Goal: Check status: Check status

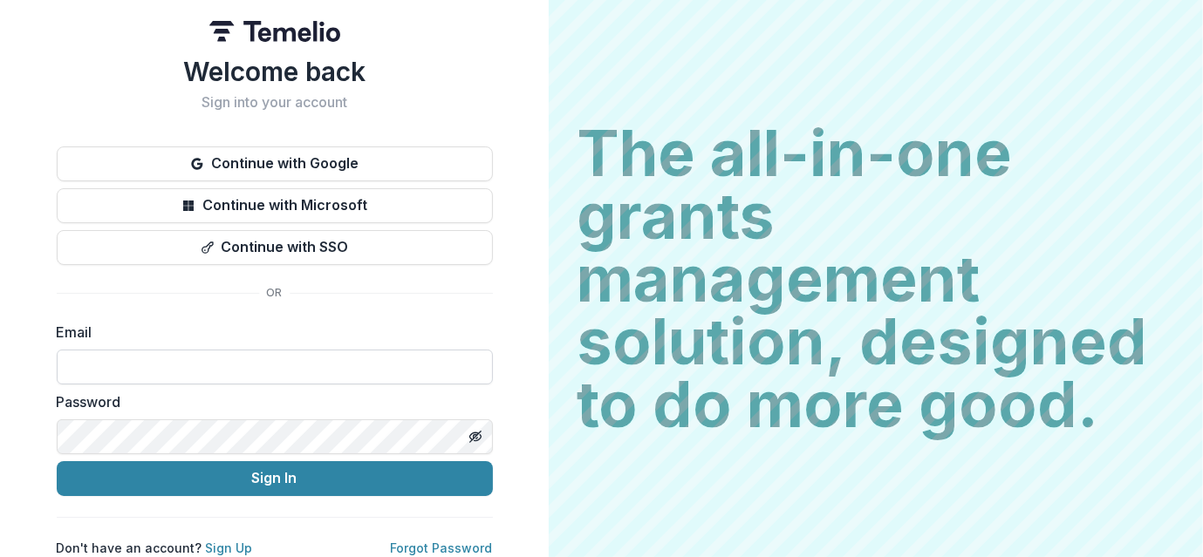
click at [222, 369] on input at bounding box center [275, 367] width 436 height 35
type input "**********"
click at [57, 461] on button "Sign In" at bounding box center [275, 478] width 436 height 35
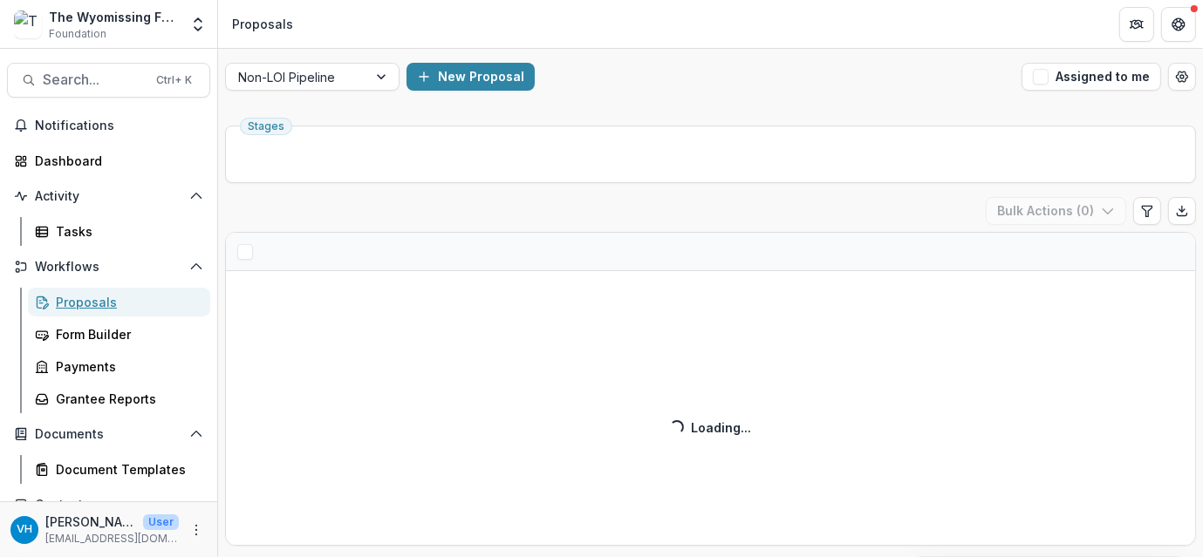
click at [148, 301] on div "Proposals" at bounding box center [126, 302] width 140 height 18
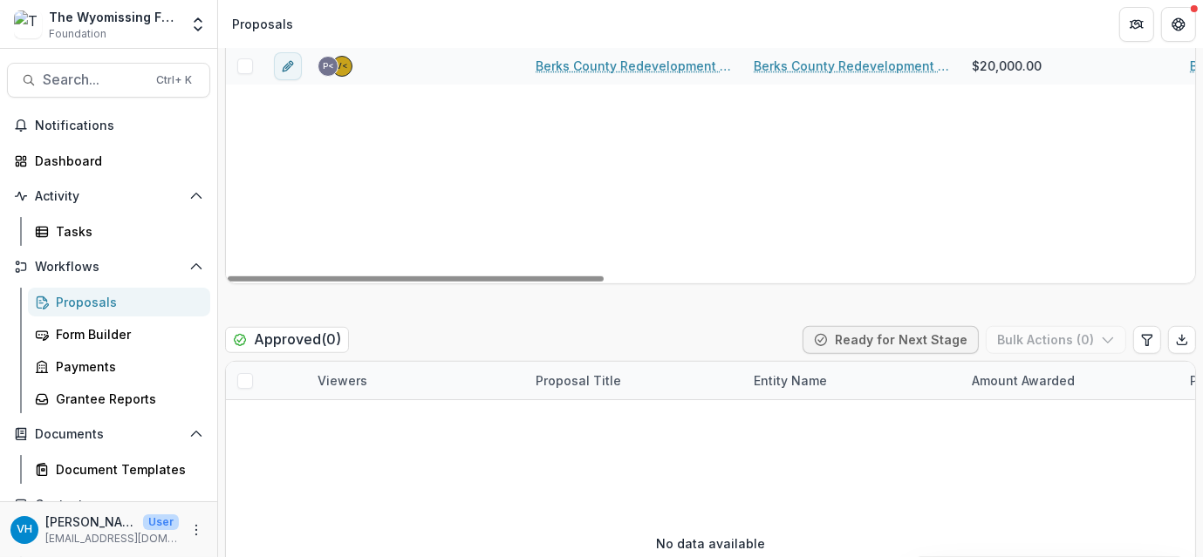
scroll to position [1047, 0]
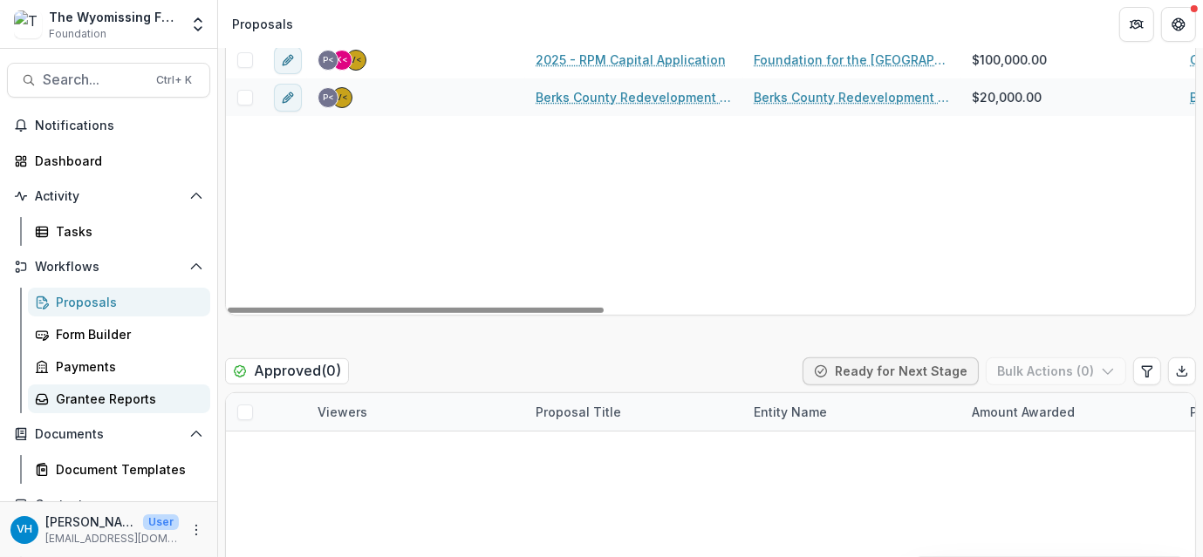
drag, startPoint x: 114, startPoint y: 402, endPoint x: 126, endPoint y: 397, distance: 13.3
click at [114, 401] on div "Grantee Reports" at bounding box center [126, 399] width 140 height 18
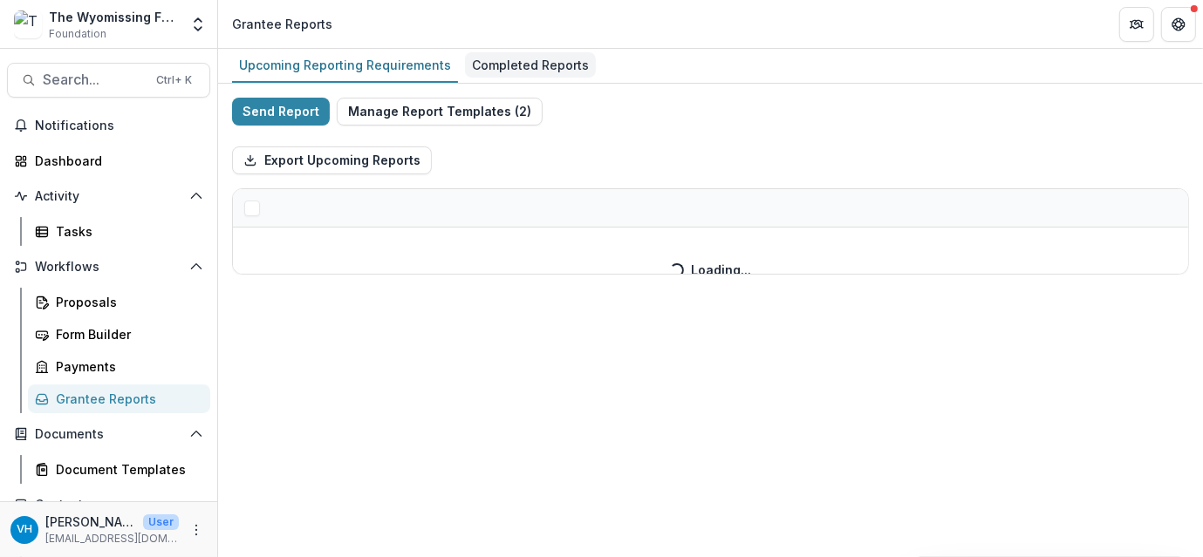
click at [520, 72] on div "Completed Reports" at bounding box center [530, 64] width 131 height 25
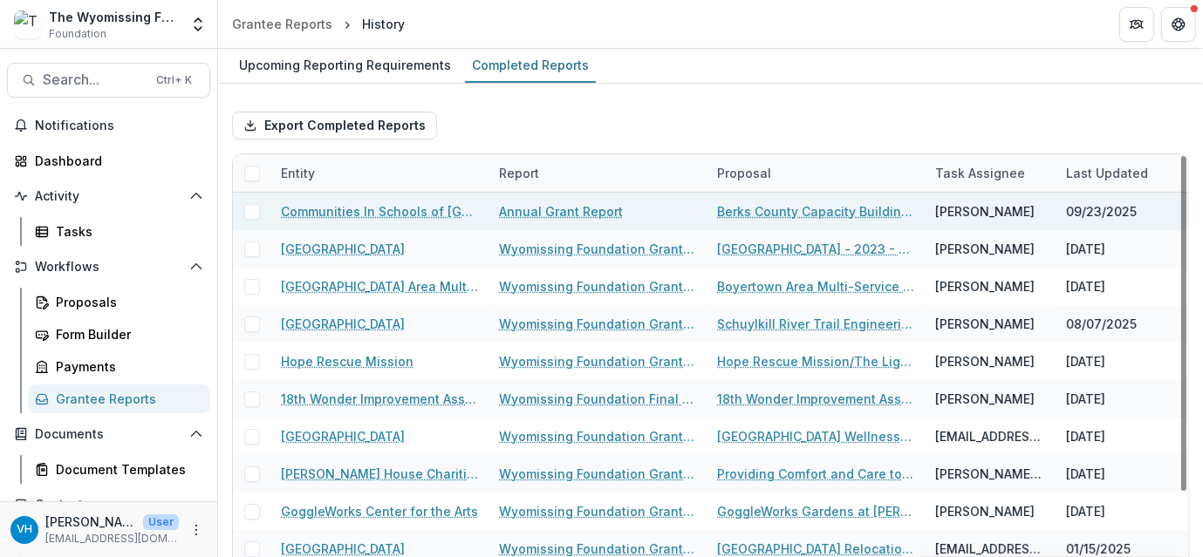
click at [541, 208] on link "Annual Grant Report" at bounding box center [561, 211] width 124 height 18
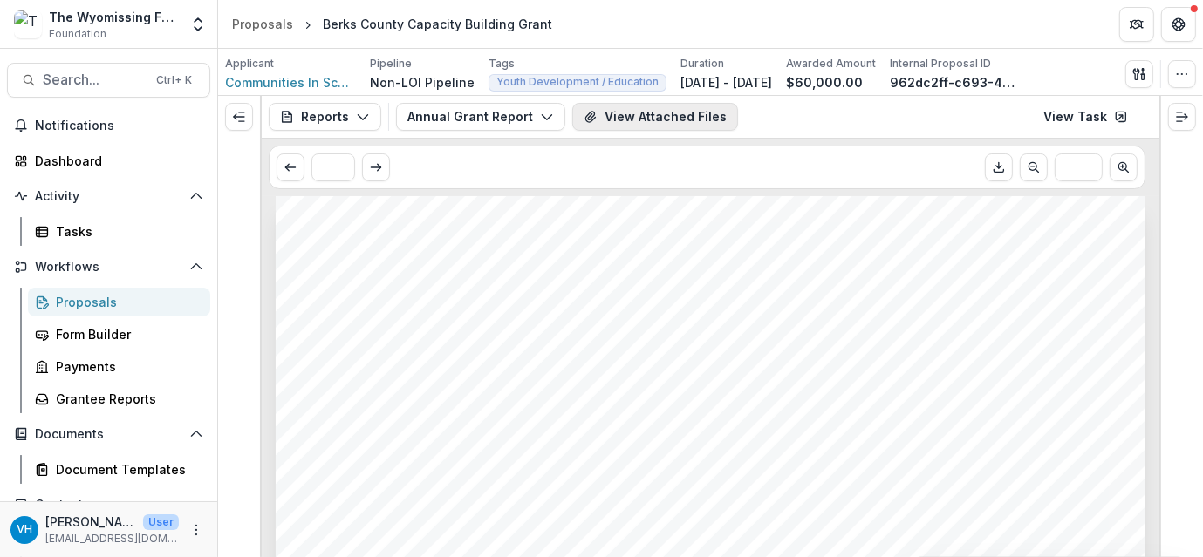
click at [684, 113] on button "View Attached Files" at bounding box center [655, 117] width 166 height 28
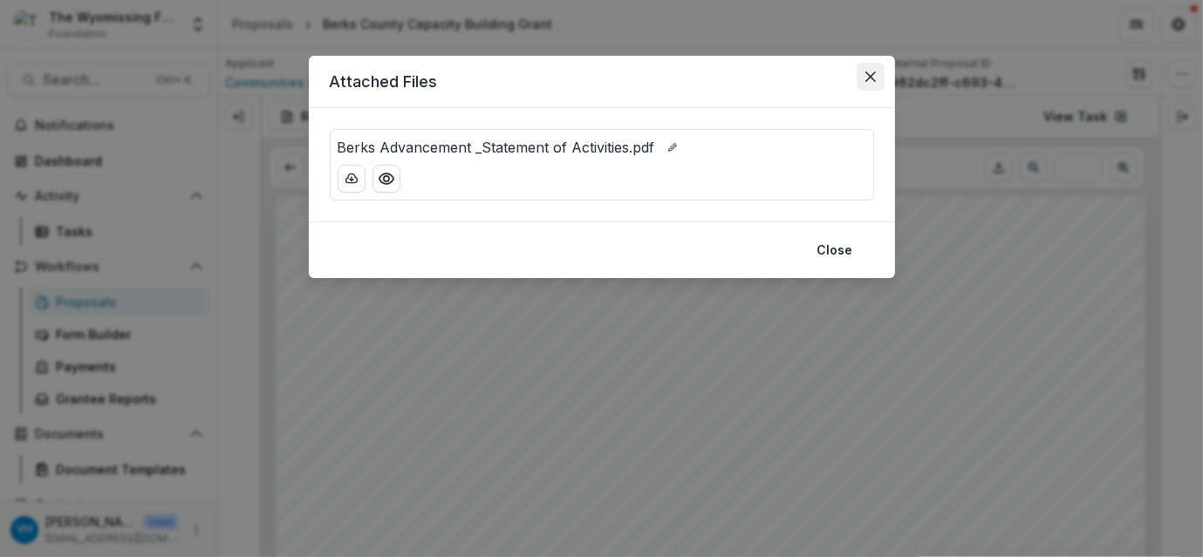
click at [867, 68] on button "Close" at bounding box center [870, 77] width 28 height 28
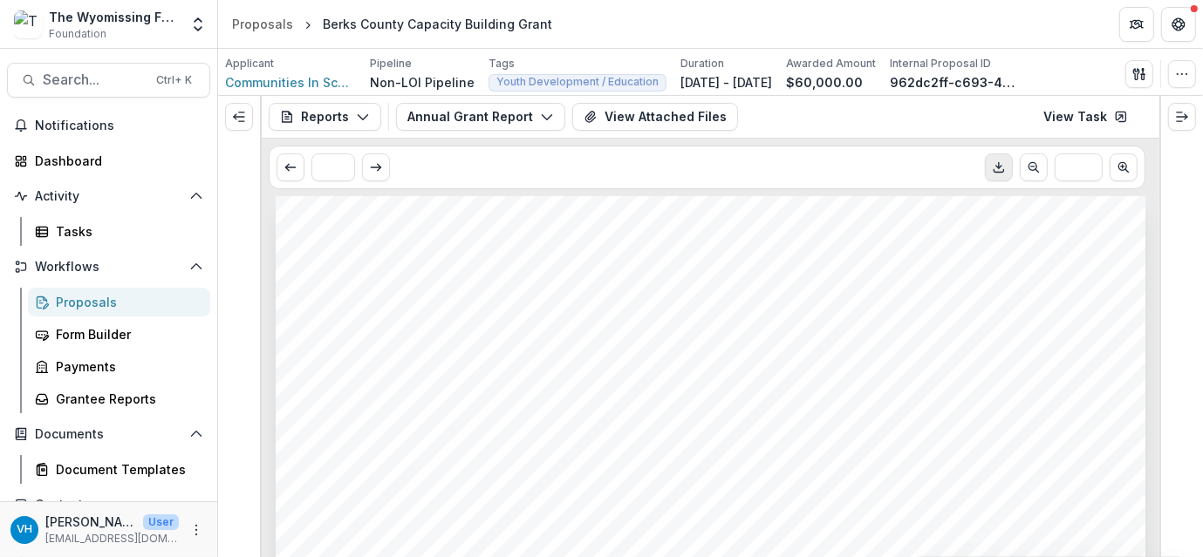
click at [985, 174] on button "Download PDF" at bounding box center [999, 168] width 28 height 28
click at [312, 79] on span "Communities In Schools of [GEOGRAPHIC_DATA][US_STATE], Inc. (CIS)" at bounding box center [290, 82] width 131 height 18
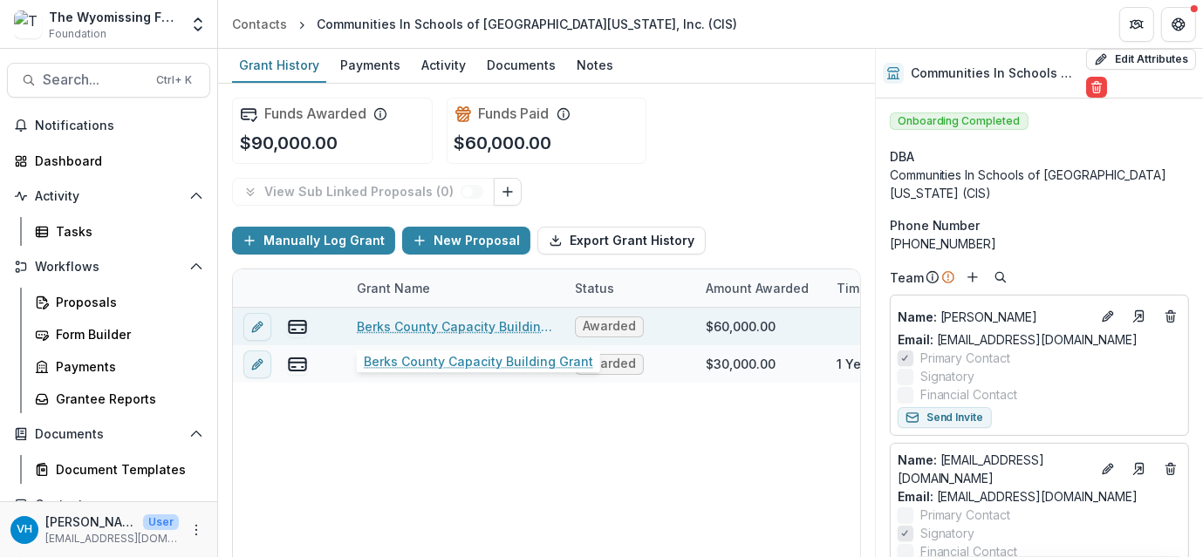
click at [426, 323] on link "Berks County Capacity Building Grant" at bounding box center [455, 326] width 197 height 18
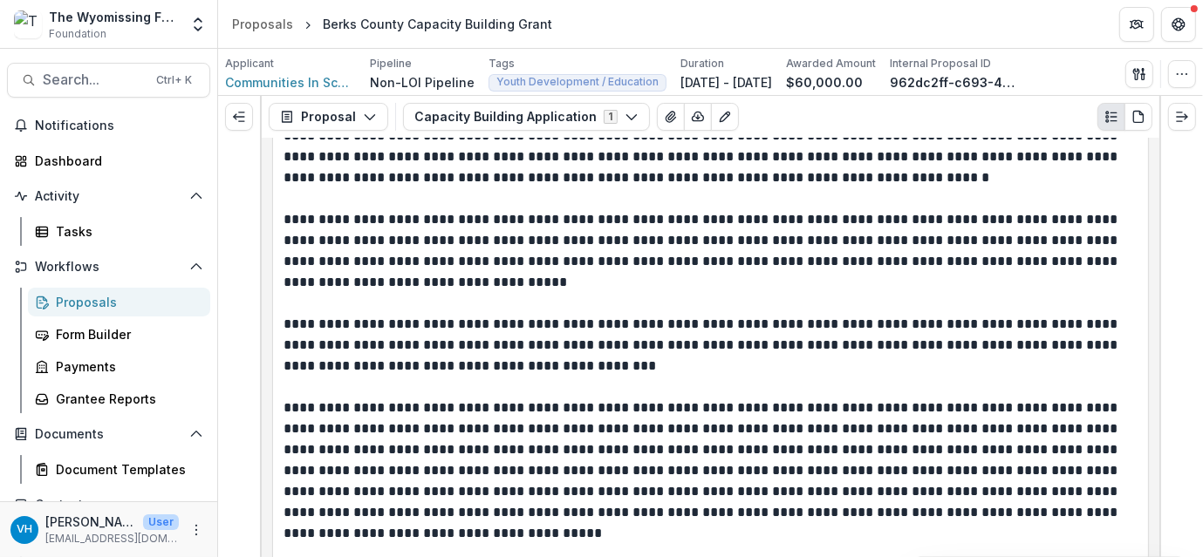
scroll to position [6454, 0]
click at [1174, 294] on div at bounding box center [1181, 326] width 44 height 461
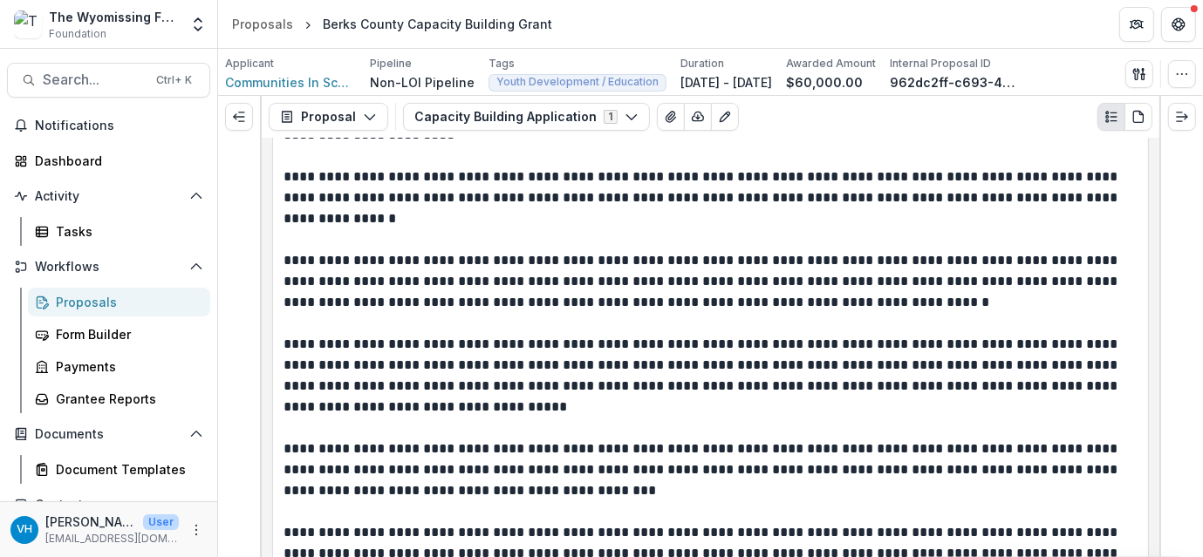
scroll to position [6803, 0]
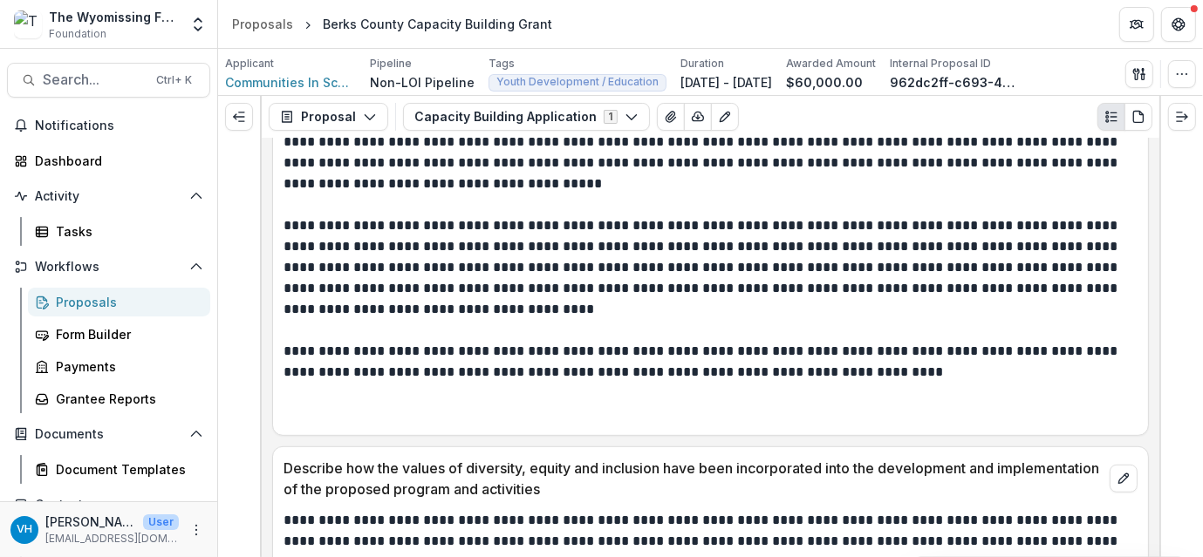
drag, startPoint x: 1120, startPoint y: 287, endPoint x: 1076, endPoint y: 13, distance: 277.3
click at [1120, 284] on div "**********" at bounding box center [710, 5] width 854 height 837
drag, startPoint x: 126, startPoint y: 300, endPoint x: 211, endPoint y: 381, distance: 117.8
click at [126, 300] on div "Proposals" at bounding box center [126, 302] width 140 height 18
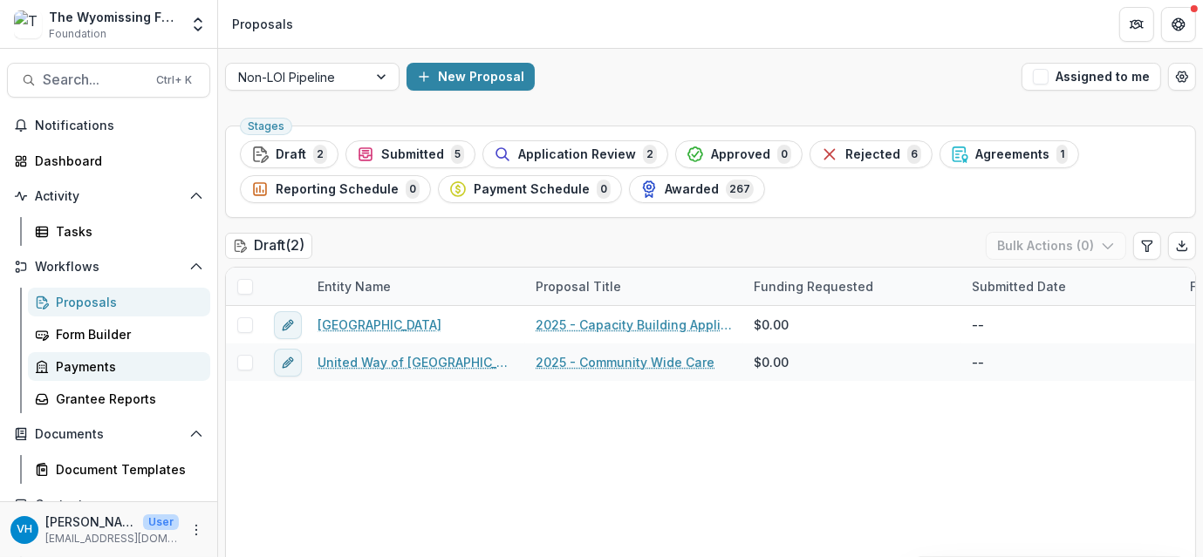
click at [98, 373] on div "Payments" at bounding box center [126, 367] width 140 height 18
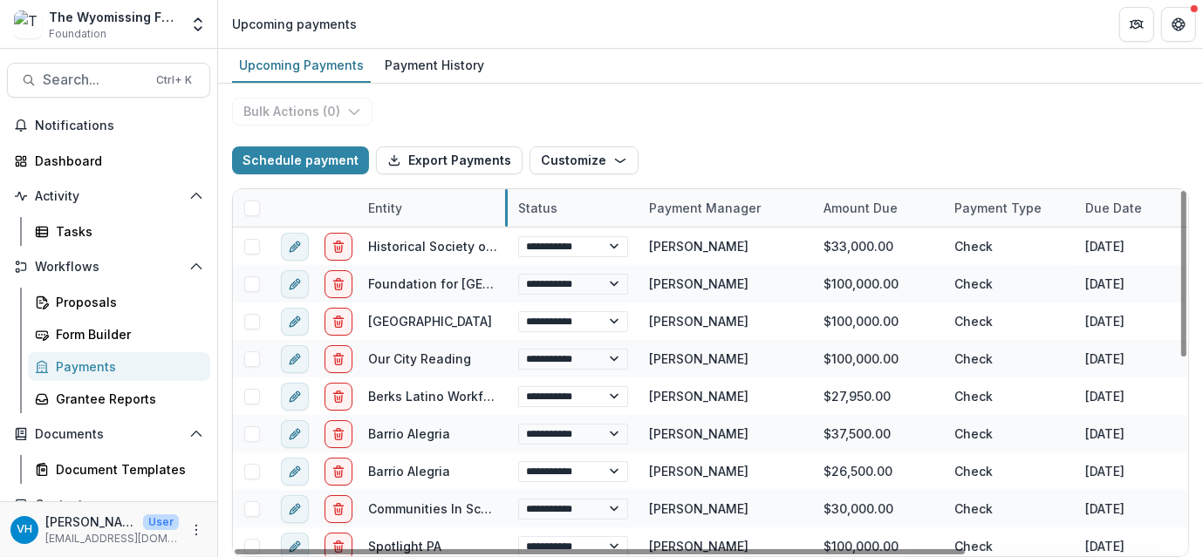
drag, startPoint x: 487, startPoint y: 204, endPoint x: 506, endPoint y: 201, distance: 19.4
click at [421, 67] on div "Payment History" at bounding box center [434, 64] width 113 height 25
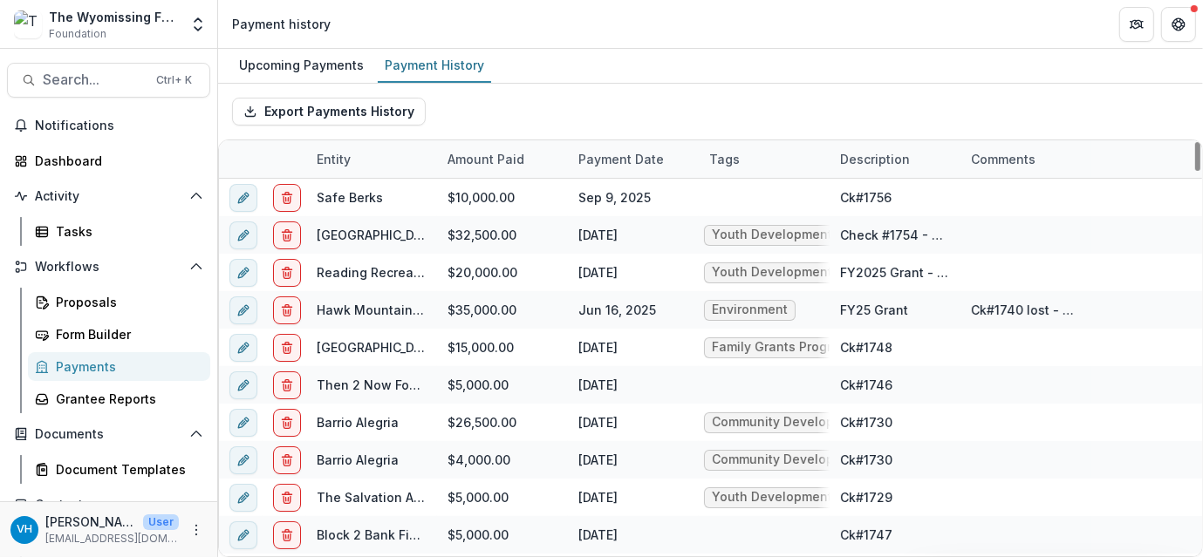
drag, startPoint x: 436, startPoint y: 152, endPoint x: 502, endPoint y: 146, distance: 65.7
click at [502, 146] on div "Amount Paid" at bounding box center [502, 159] width 131 height 38
drag, startPoint x: 934, startPoint y: 117, endPoint x: 935, endPoint y: 106, distance: 10.5
click at [934, 113] on div "Export Payments History" at bounding box center [710, 112] width 985 height 56
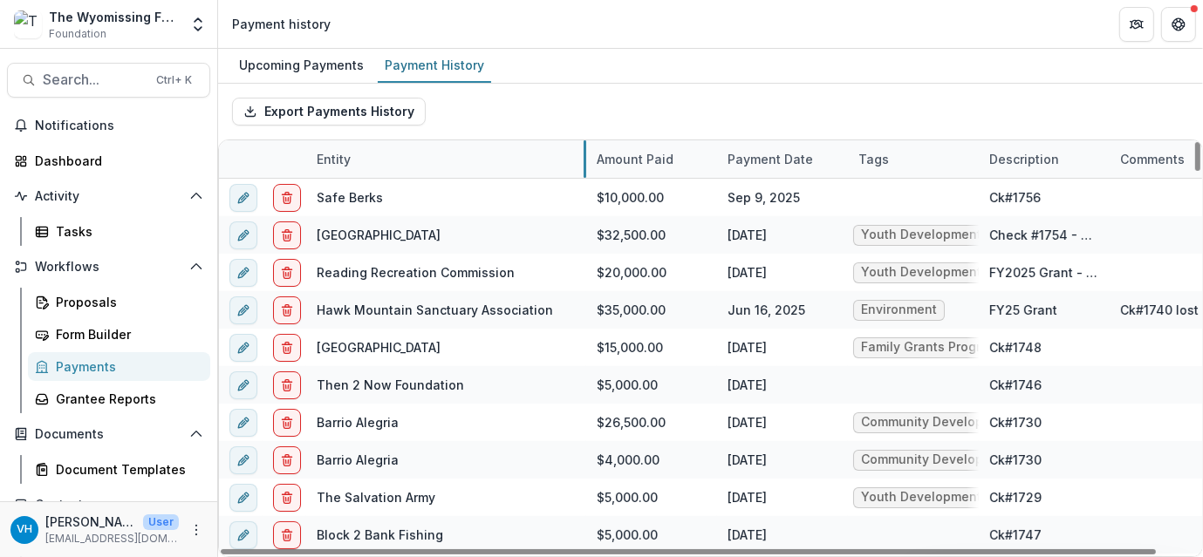
drag, startPoint x: 435, startPoint y: 157, endPoint x: 584, endPoint y: 147, distance: 149.5
click at [326, 74] on div "Upcoming Payments" at bounding box center [301, 64] width 139 height 25
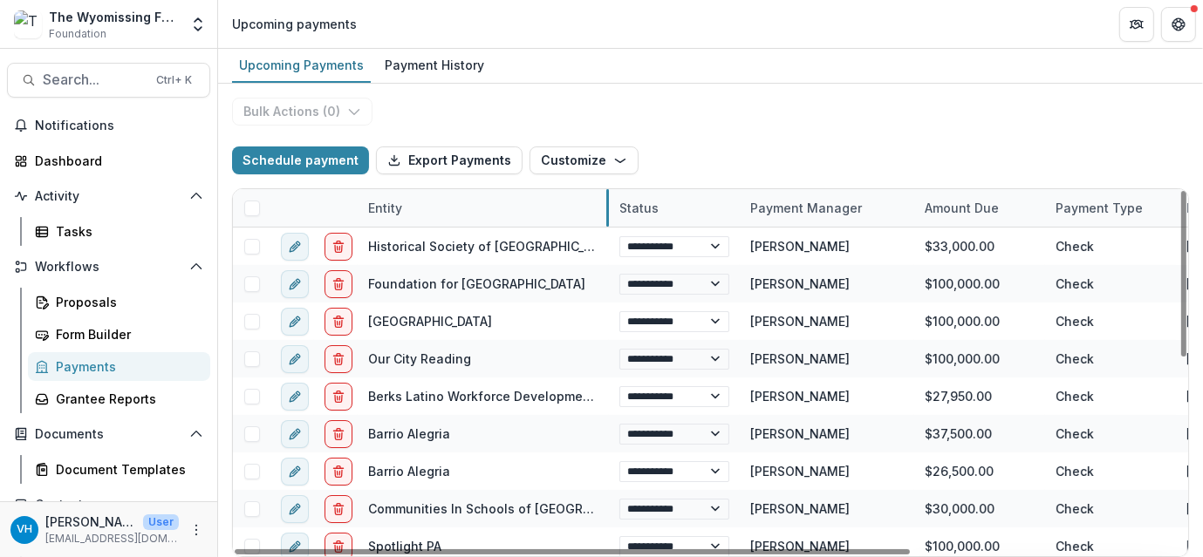
drag, startPoint x: 487, startPoint y: 205, endPoint x: 607, endPoint y: 205, distance: 120.4
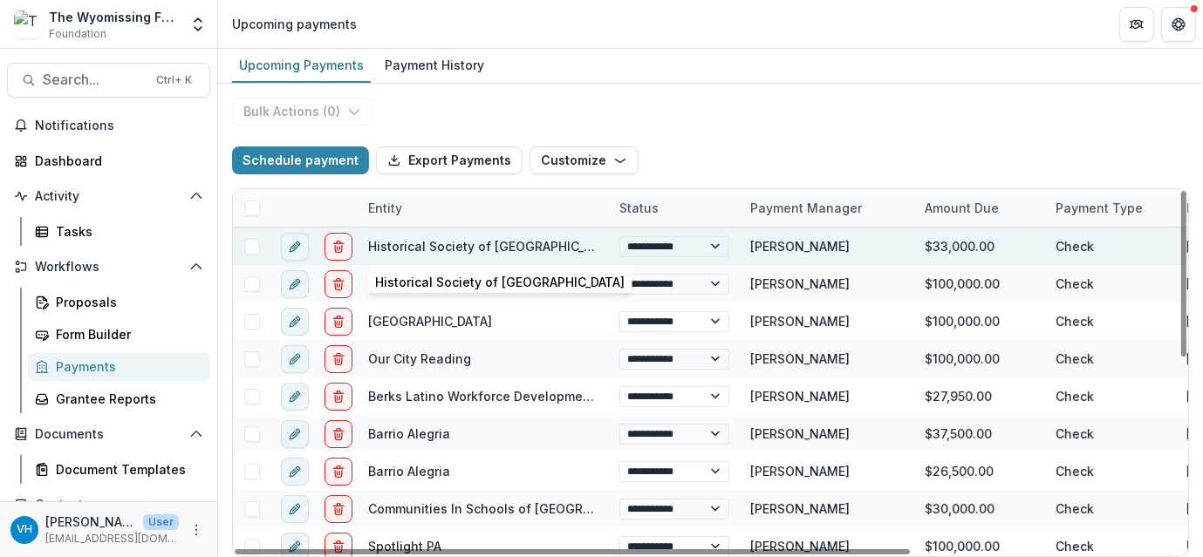
click at [517, 249] on link "Historical Society of [GEOGRAPHIC_DATA]" at bounding box center [493, 246] width 250 height 15
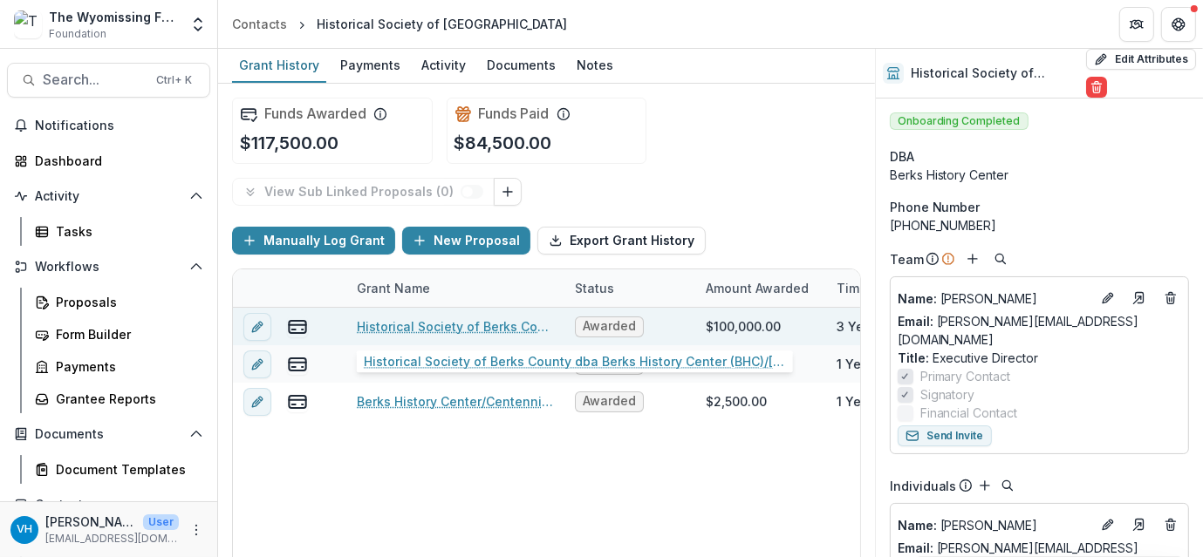
click at [499, 319] on link "Historical Society of Berks County dba Berks History Center (BHC)/[GEOGRAPHIC_D…" at bounding box center [455, 326] width 197 height 18
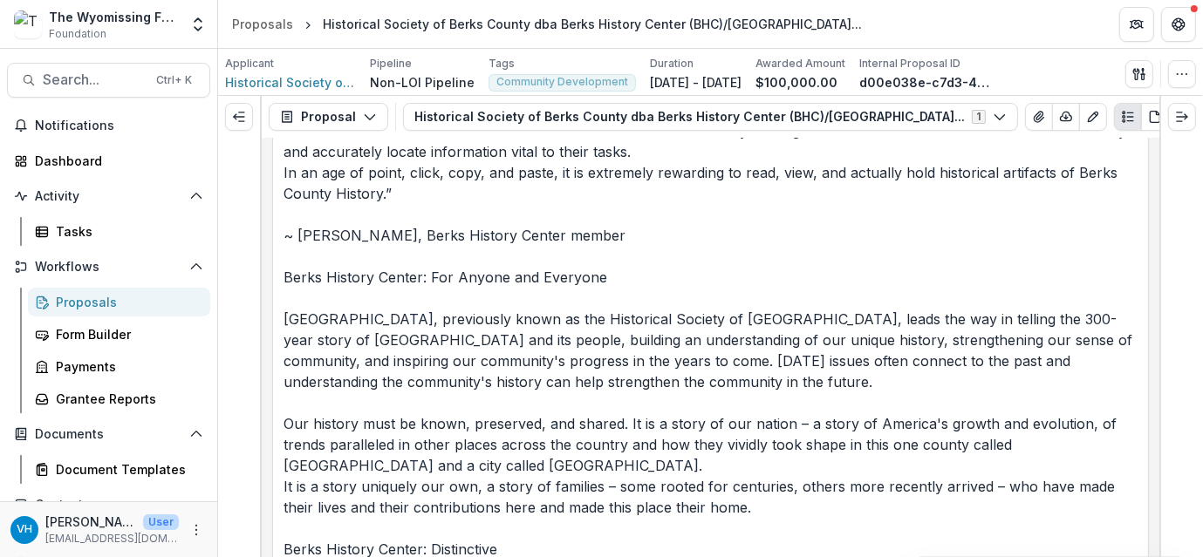
scroll to position [1239, 0]
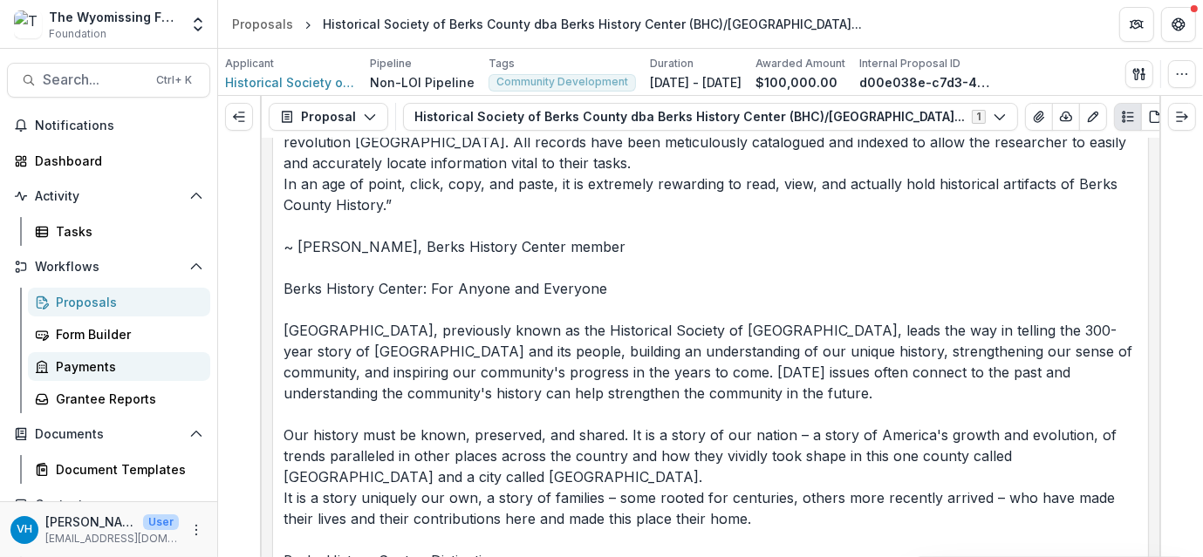
click at [130, 372] on div "Payments" at bounding box center [126, 367] width 140 height 18
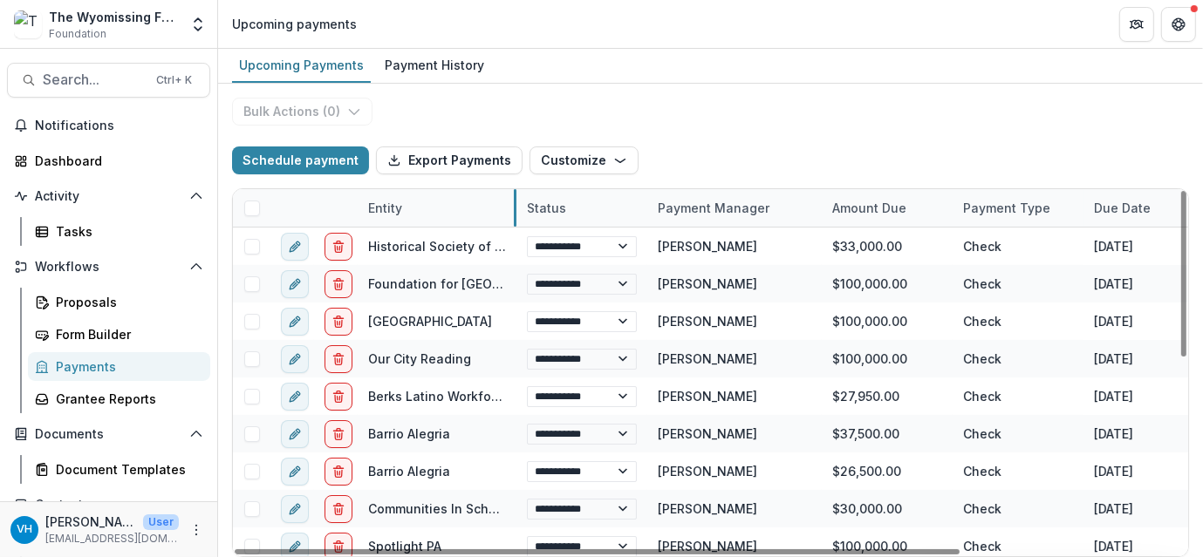
drag, startPoint x: 485, startPoint y: 201, endPoint x: 513, endPoint y: 206, distance: 28.4
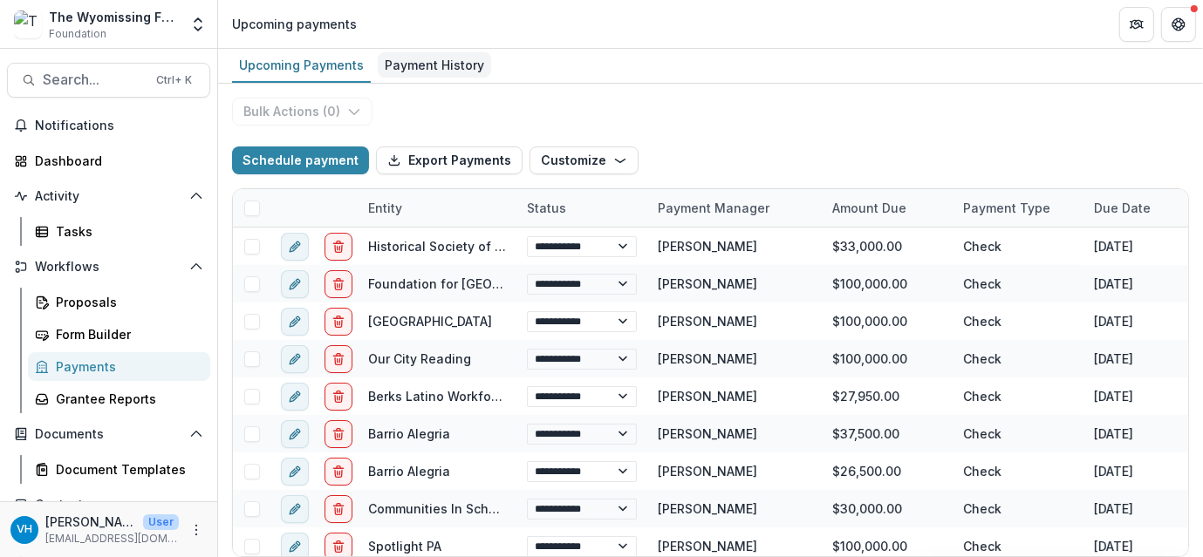
click at [408, 67] on div "Payment History" at bounding box center [434, 64] width 113 height 25
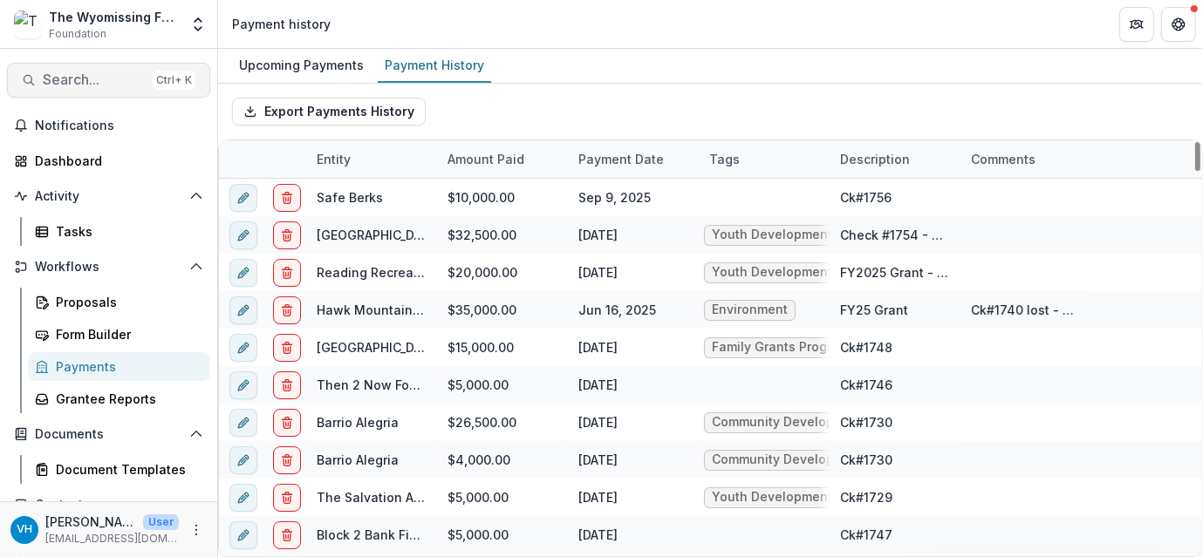
click at [115, 74] on span "Search..." at bounding box center [94, 80] width 103 height 17
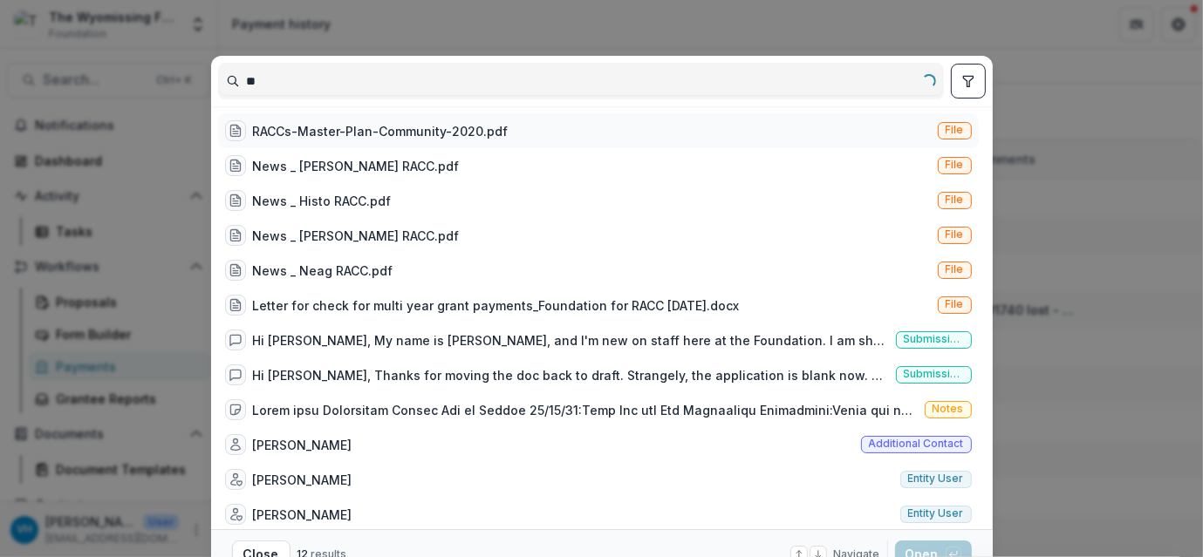
type input "*"
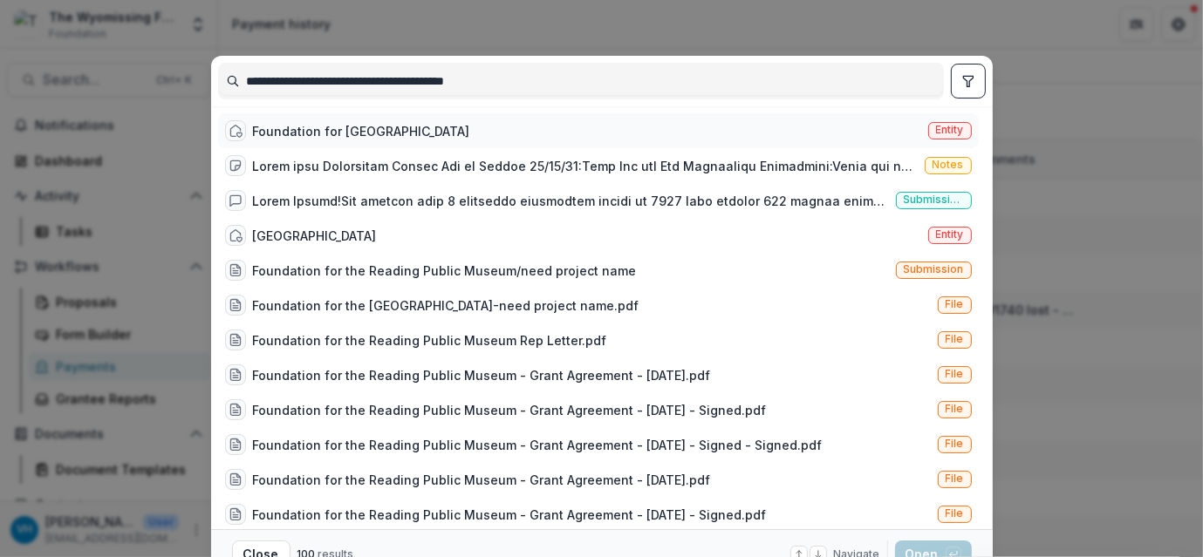
type input "**********"
click at [359, 133] on div "Foundation for [GEOGRAPHIC_DATA]" at bounding box center [361, 131] width 217 height 18
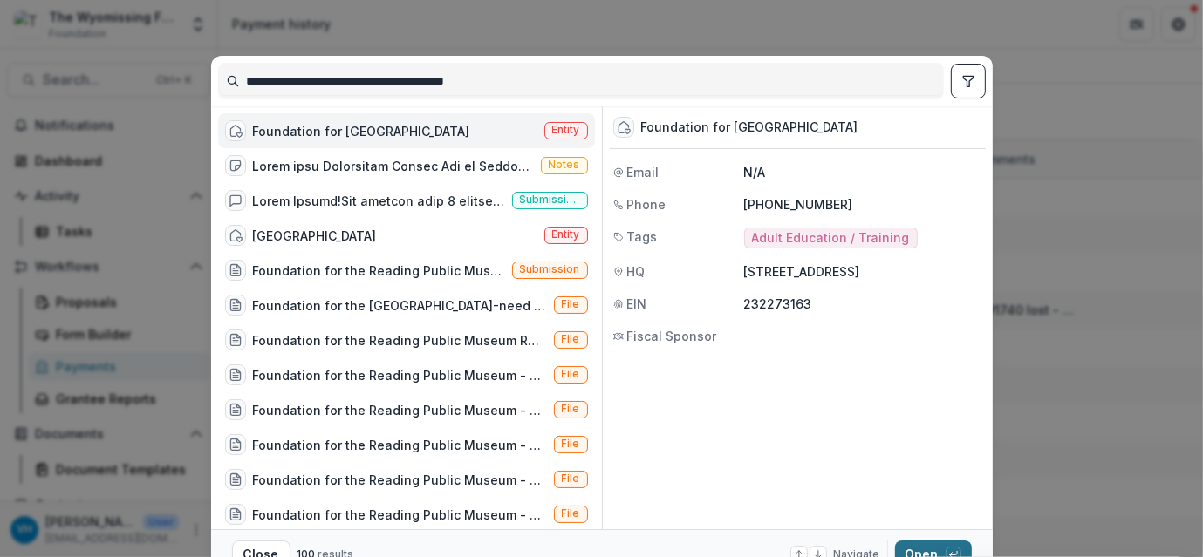
click at [914, 552] on button "Open with enter key" at bounding box center [933, 555] width 77 height 28
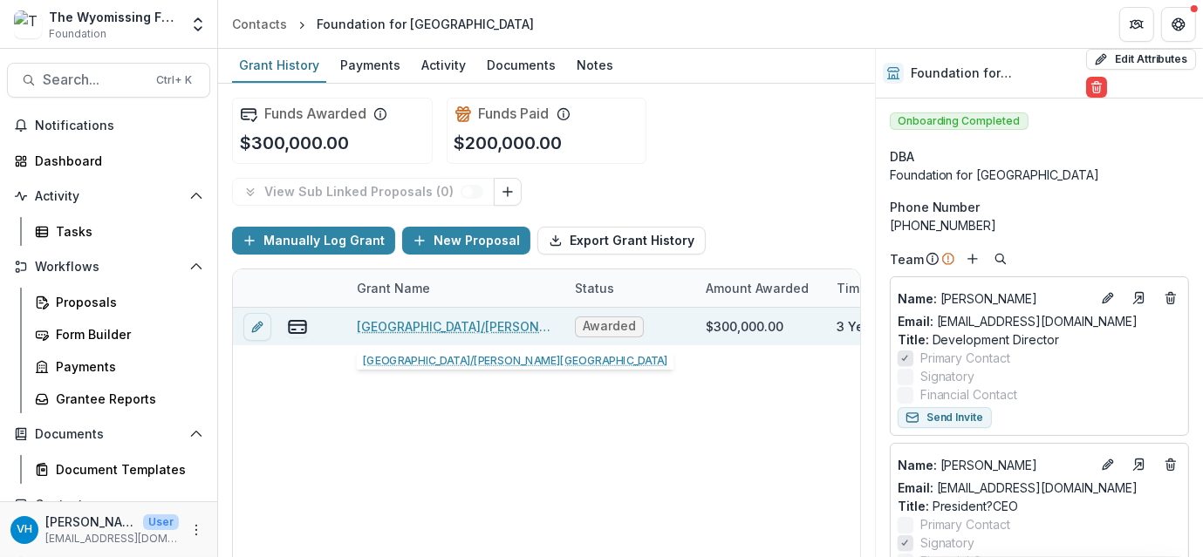
click at [445, 331] on link "[GEOGRAPHIC_DATA]/[PERSON_NAME][GEOGRAPHIC_DATA]" at bounding box center [455, 326] width 197 height 18
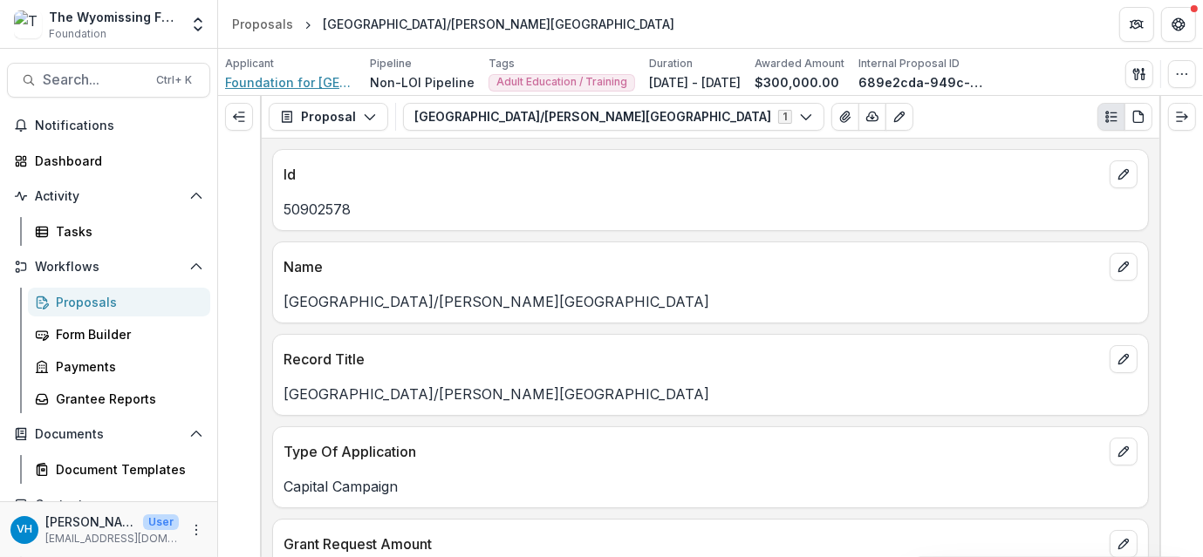
click at [291, 75] on span "Foundation for [GEOGRAPHIC_DATA]" at bounding box center [290, 82] width 131 height 18
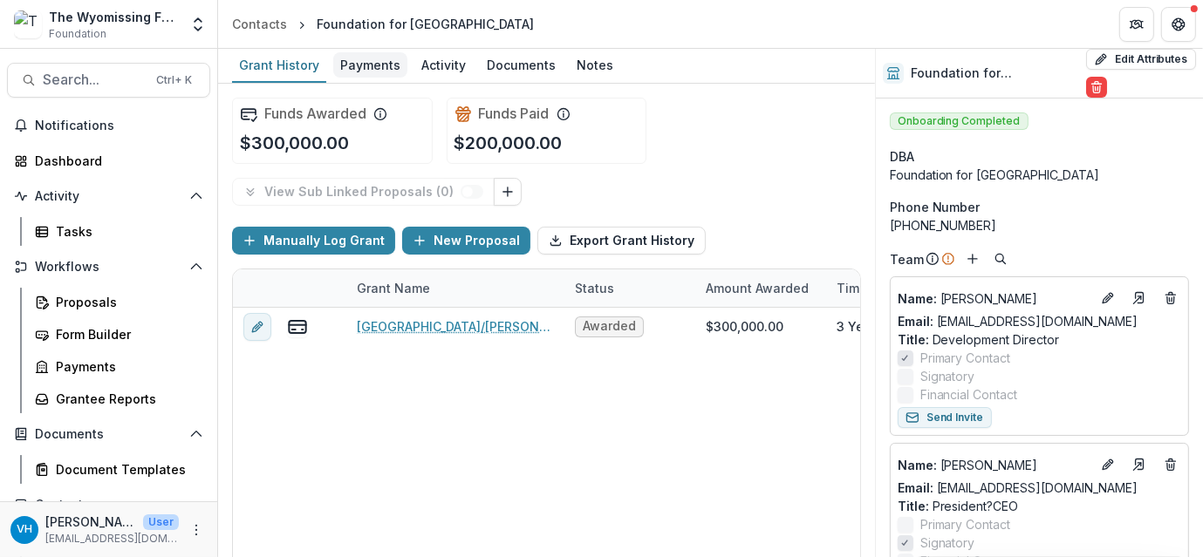
click at [366, 58] on div "Payments" at bounding box center [370, 64] width 74 height 25
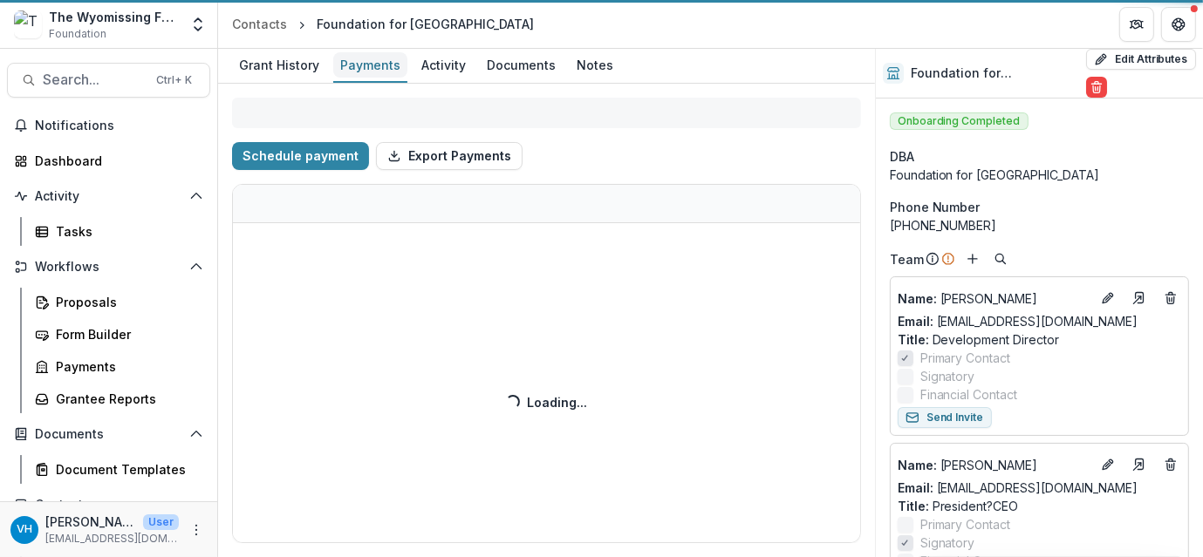
select select "****"
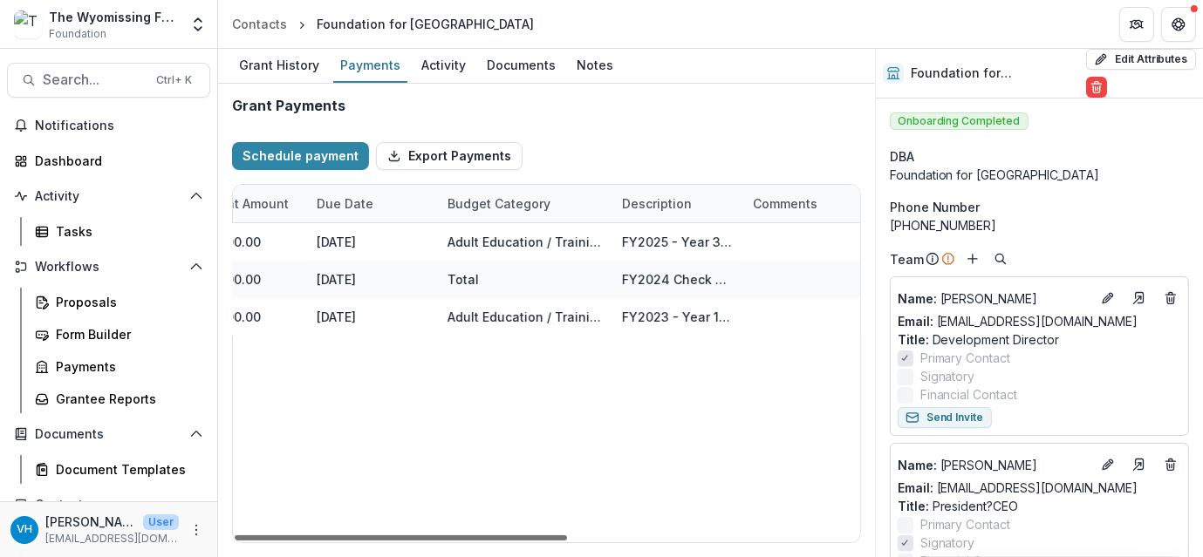
scroll to position [0, 539]
drag, startPoint x: 527, startPoint y: 538, endPoint x: 761, endPoint y: 383, distance: 281.3
click at [567, 536] on div at bounding box center [401, 538] width 332 height 5
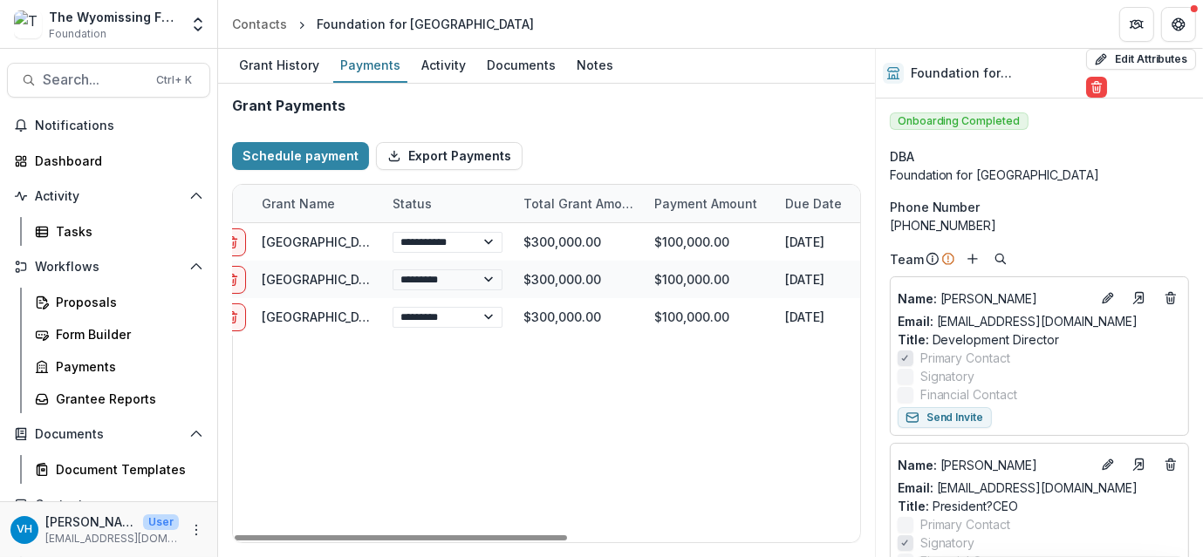
scroll to position [0, 0]
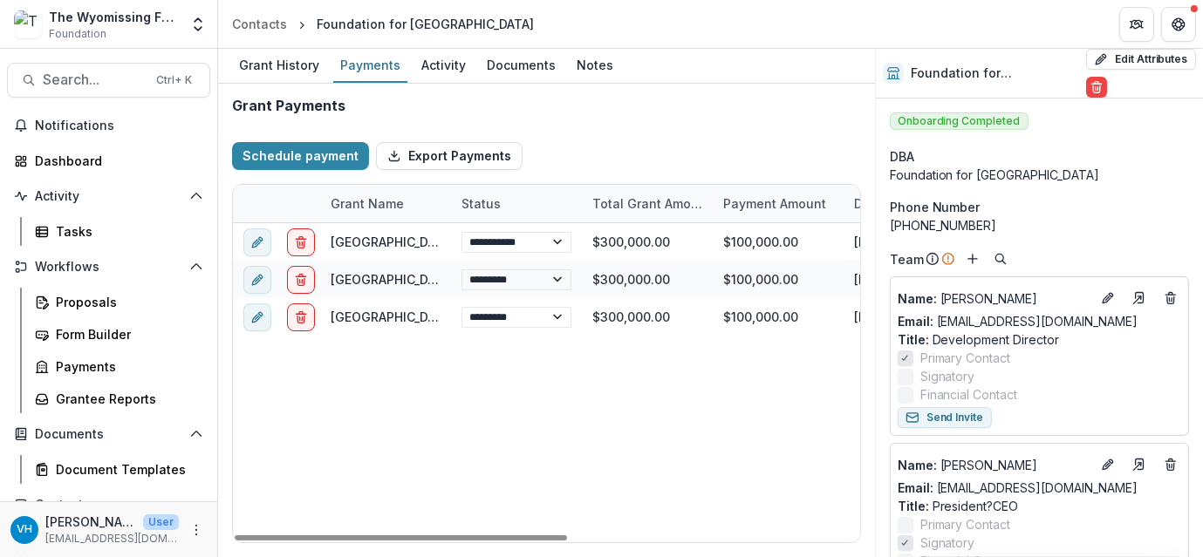
drag, startPoint x: 671, startPoint y: 538, endPoint x: 209, endPoint y: 550, distance: 461.6
click at [235, 541] on div at bounding box center [401, 538] width 332 height 5
click at [101, 399] on div "Grantee Reports" at bounding box center [126, 399] width 140 height 18
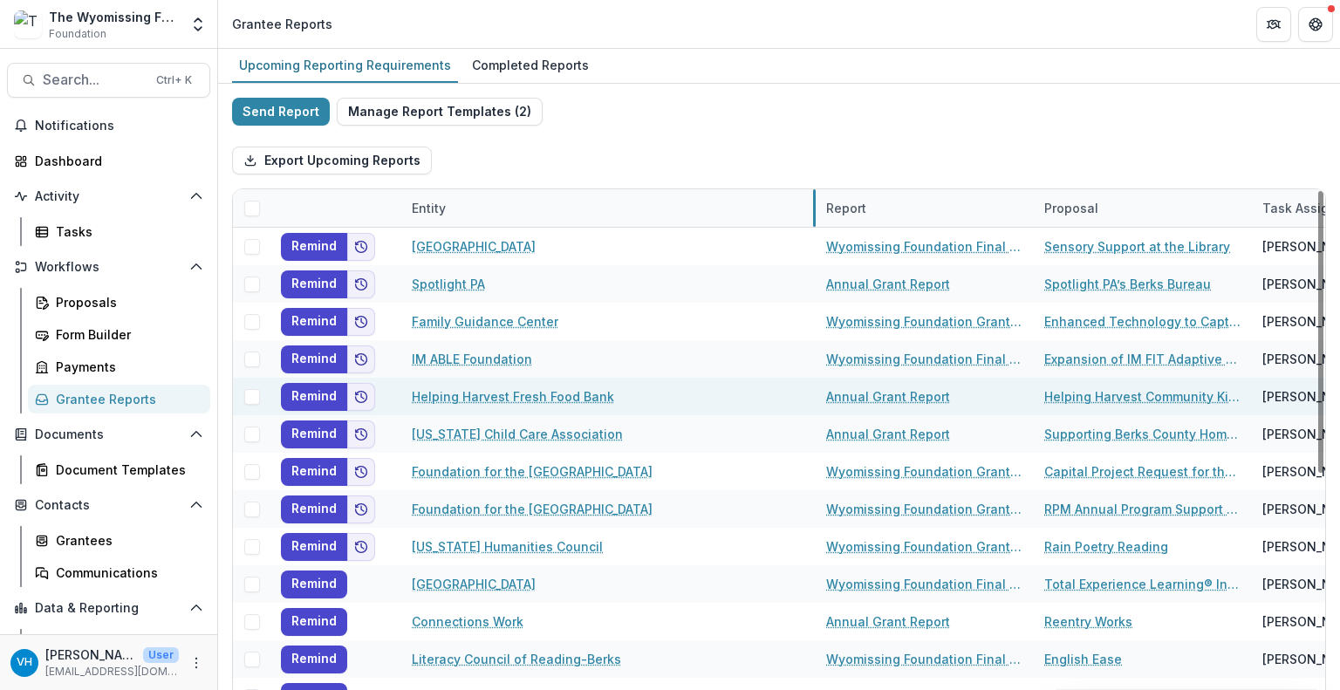
drag, startPoint x: 618, startPoint y: 203, endPoint x: 744, endPoint y: 387, distance: 223.3
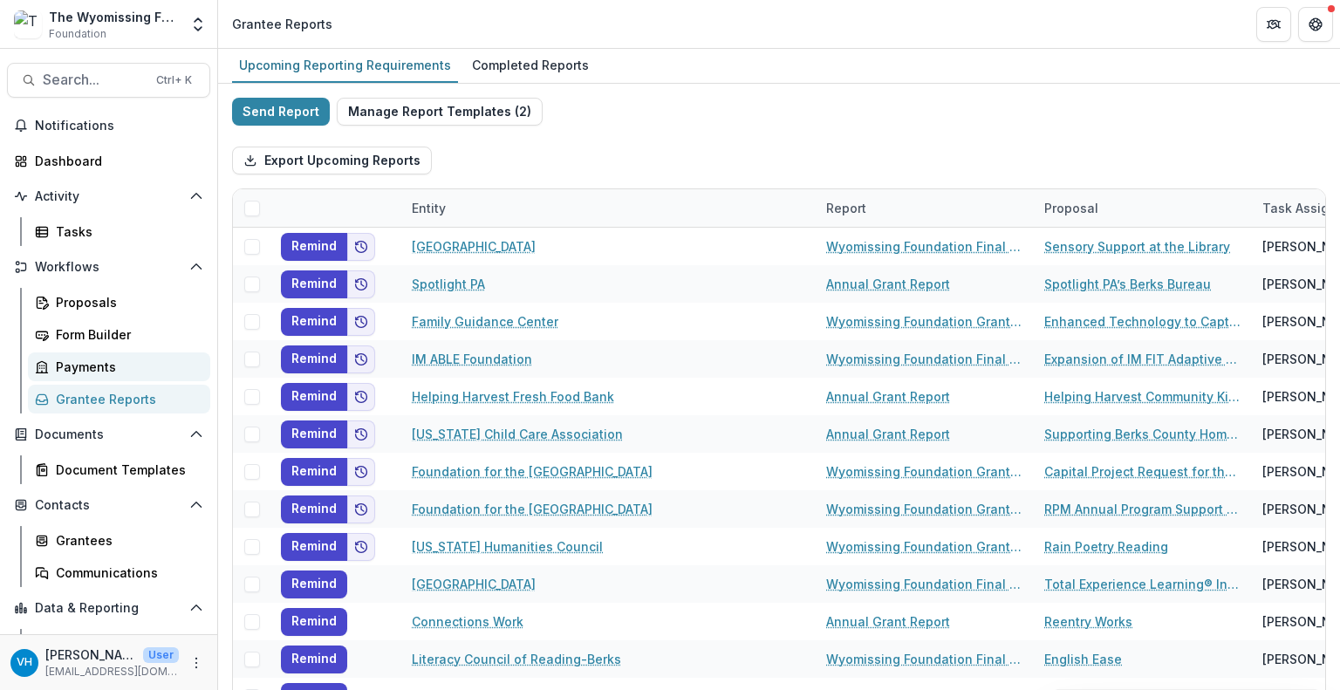
click at [108, 365] on div "Payments" at bounding box center [126, 367] width 140 height 18
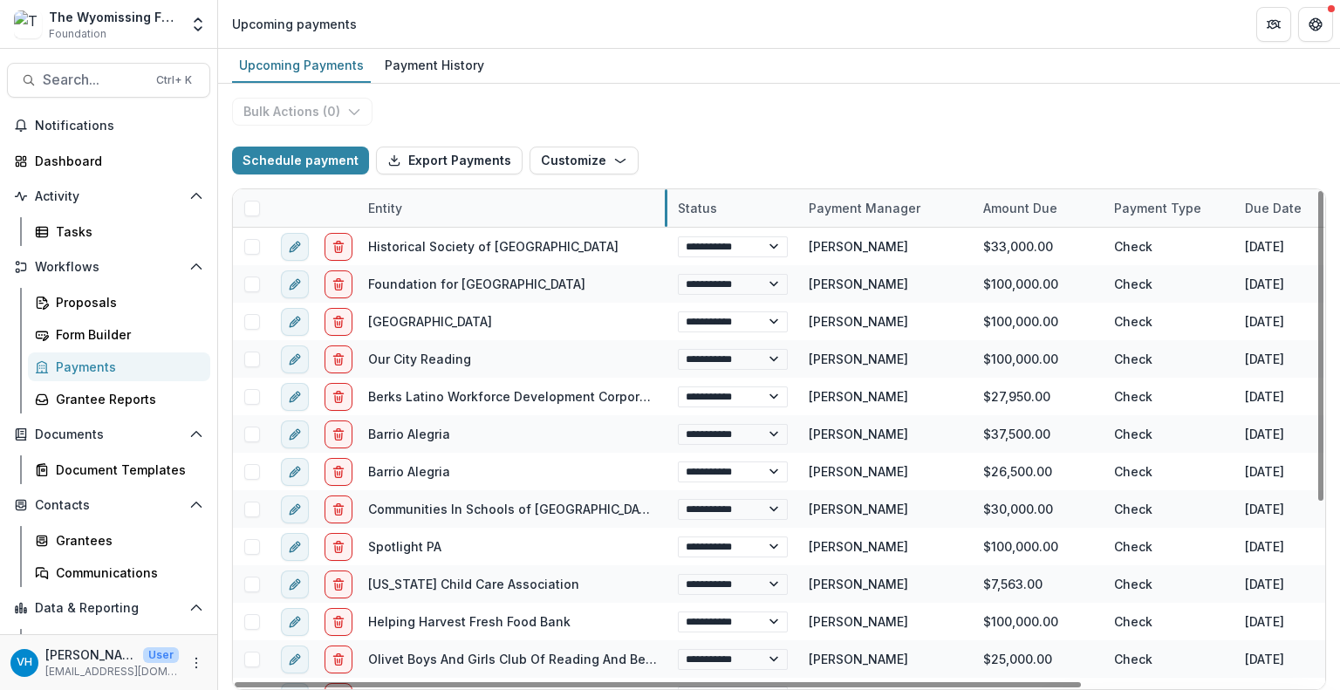
drag, startPoint x: 486, startPoint y: 207, endPoint x: 670, endPoint y: 226, distance: 185.0
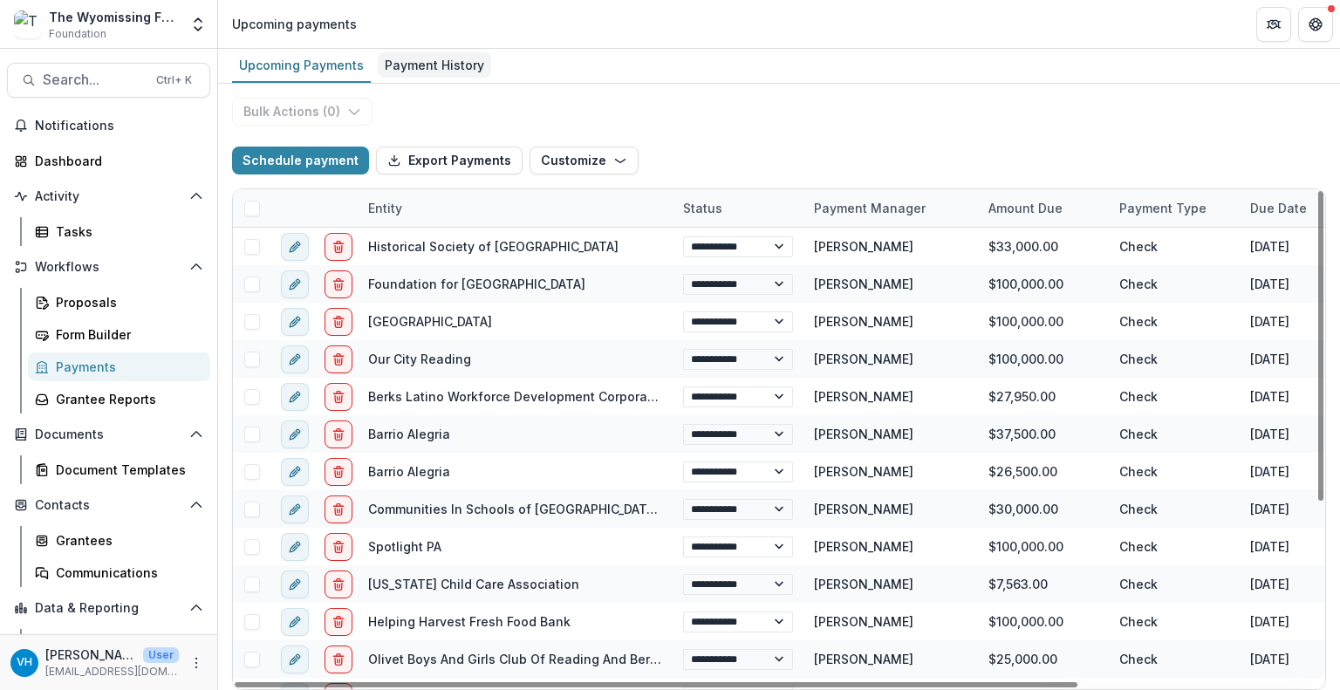
click at [395, 68] on div "Payment History" at bounding box center [434, 64] width 113 height 25
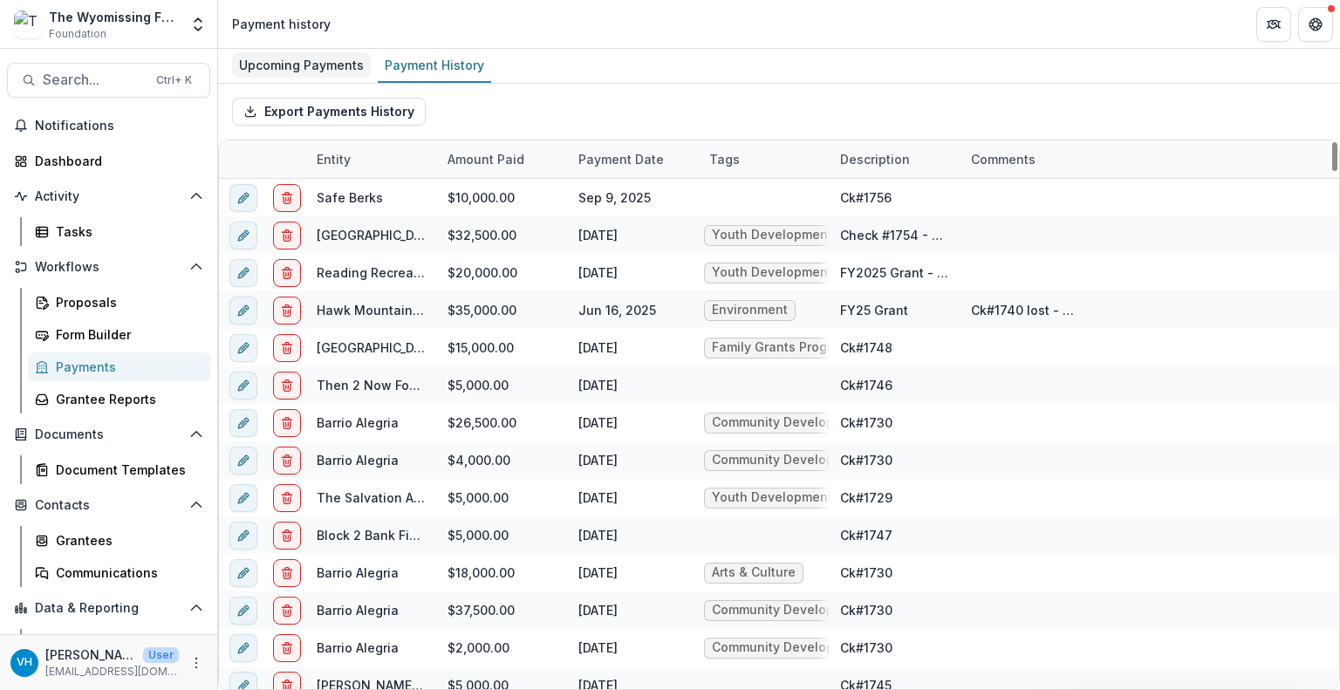
click at [300, 67] on div "Upcoming Payments" at bounding box center [301, 64] width 139 height 25
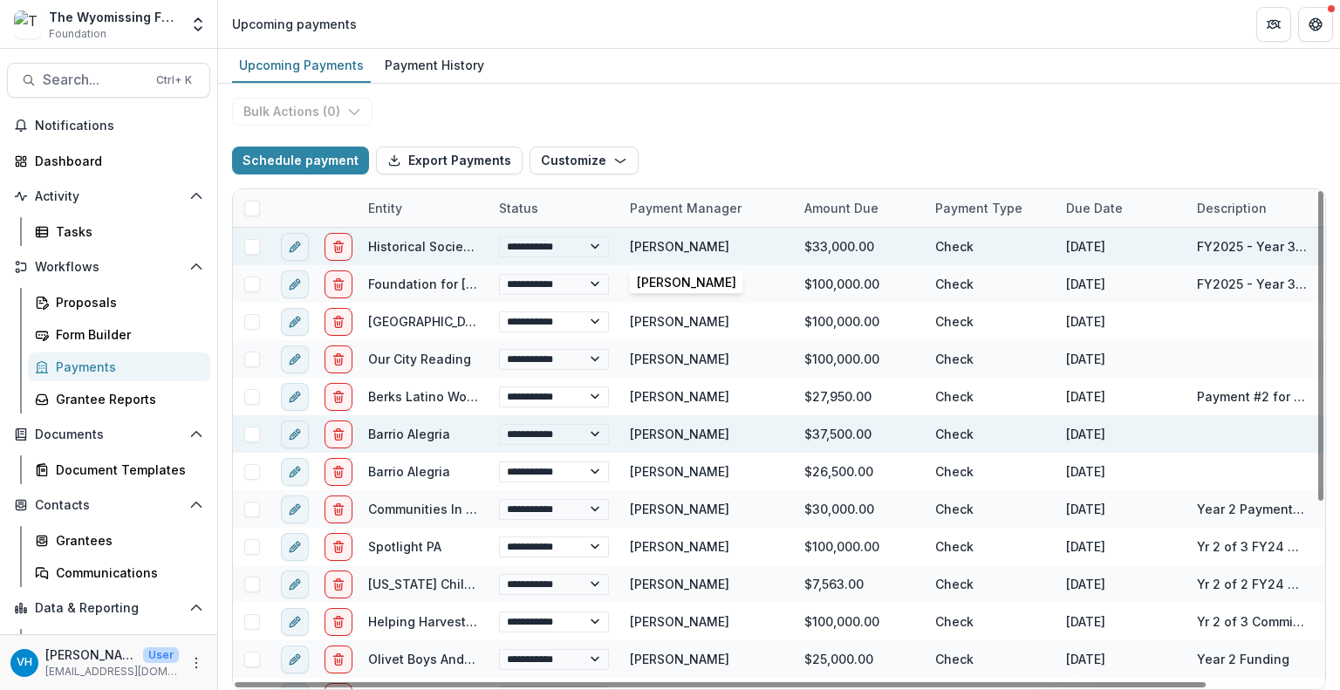
click at [659, 249] on div "[PERSON_NAME]" at bounding box center [679, 246] width 99 height 18
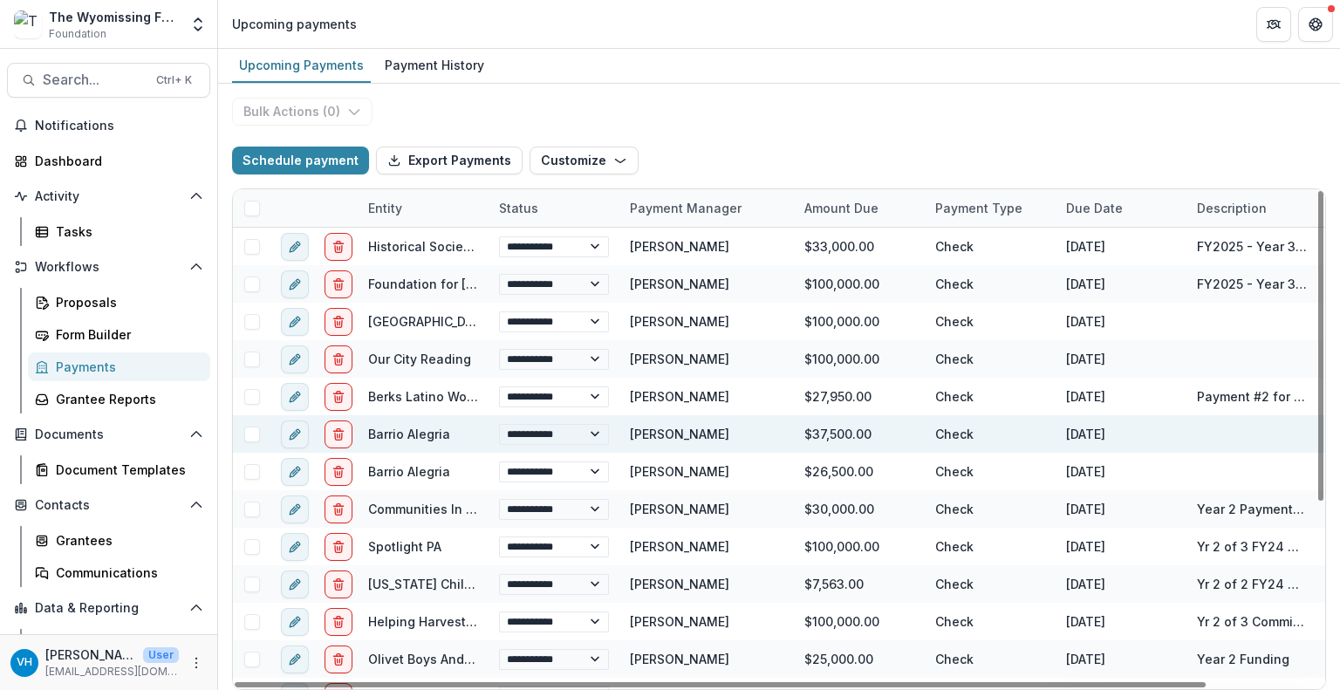
click at [671, 195] on div "Payment Manager" at bounding box center [706, 208] width 174 height 38
click at [670, 145] on div "Schedule payment Export Payments Customize New Custom Field Manage Custom Fields" at bounding box center [779, 161] width 1094 height 56
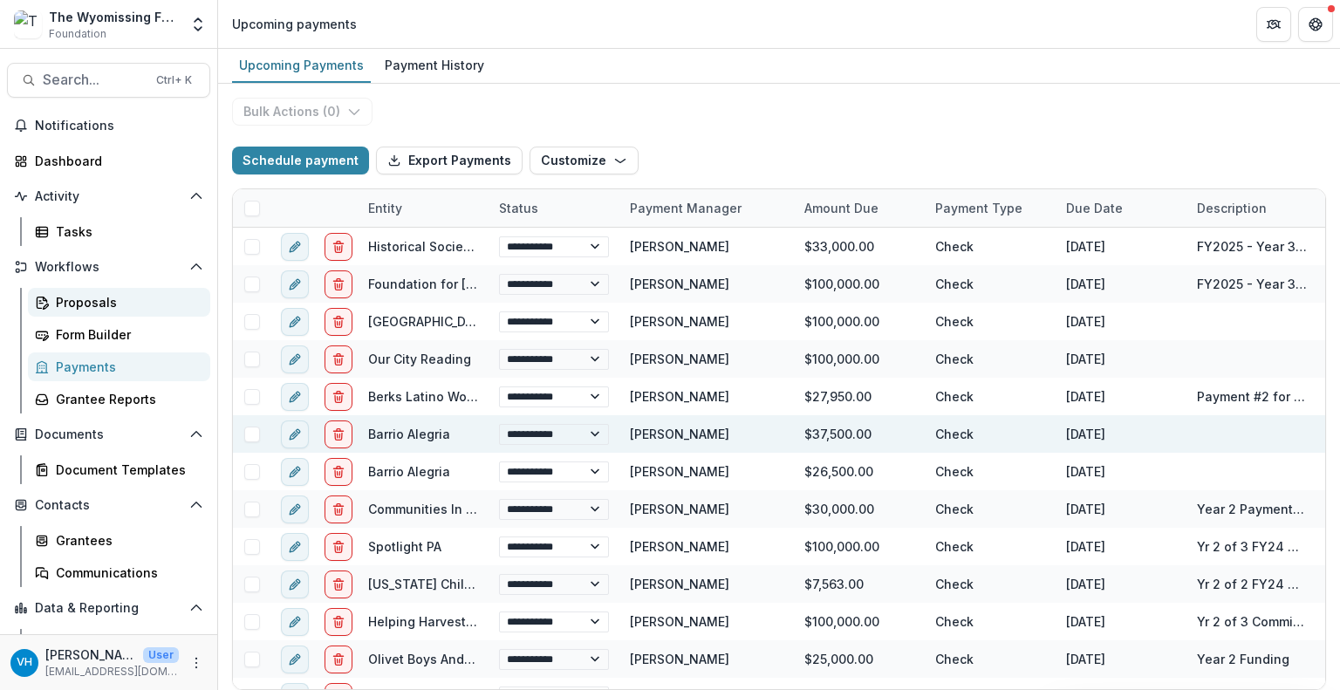
click at [119, 293] on div "Proposals" at bounding box center [126, 302] width 140 height 18
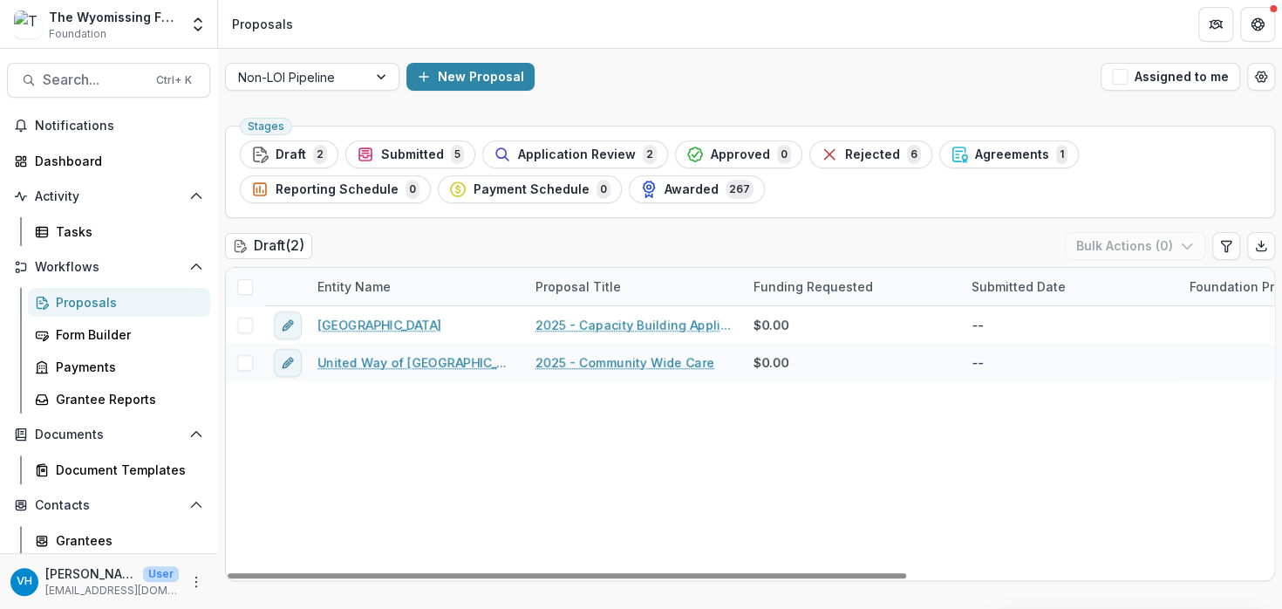
click at [854, 556] on div at bounding box center [567, 575] width 679 height 5
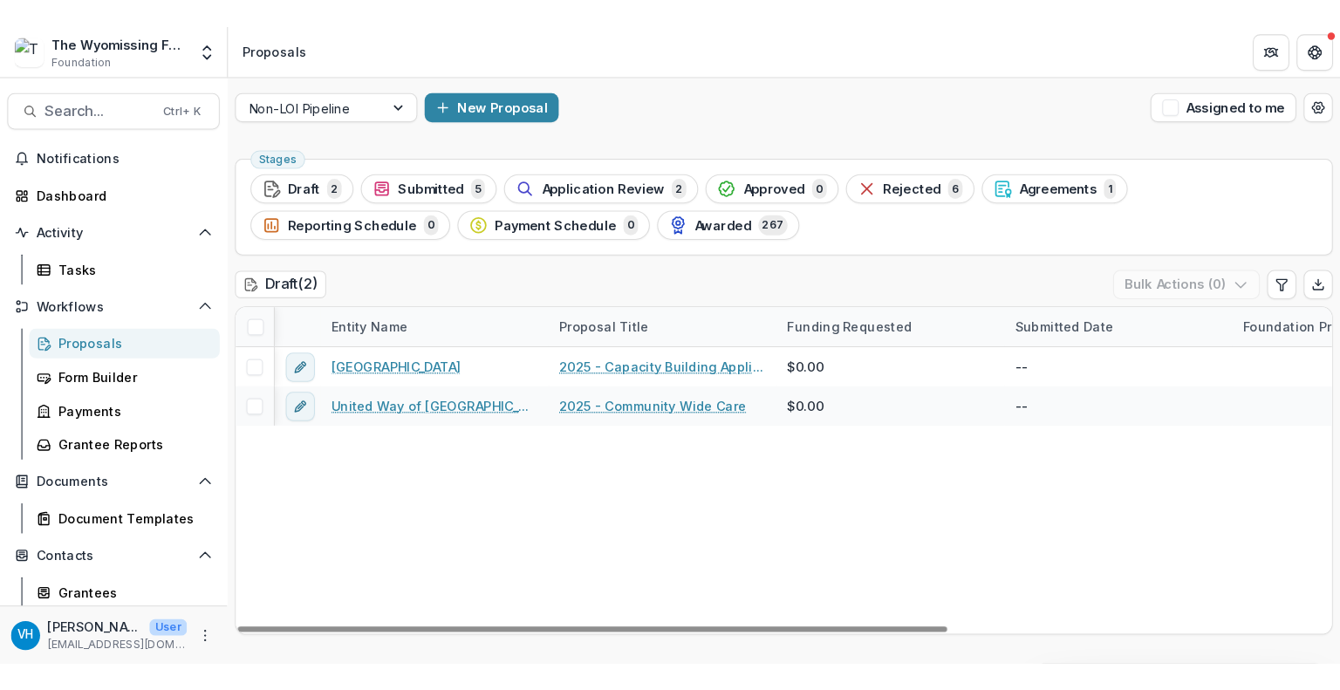
scroll to position [0, 2]
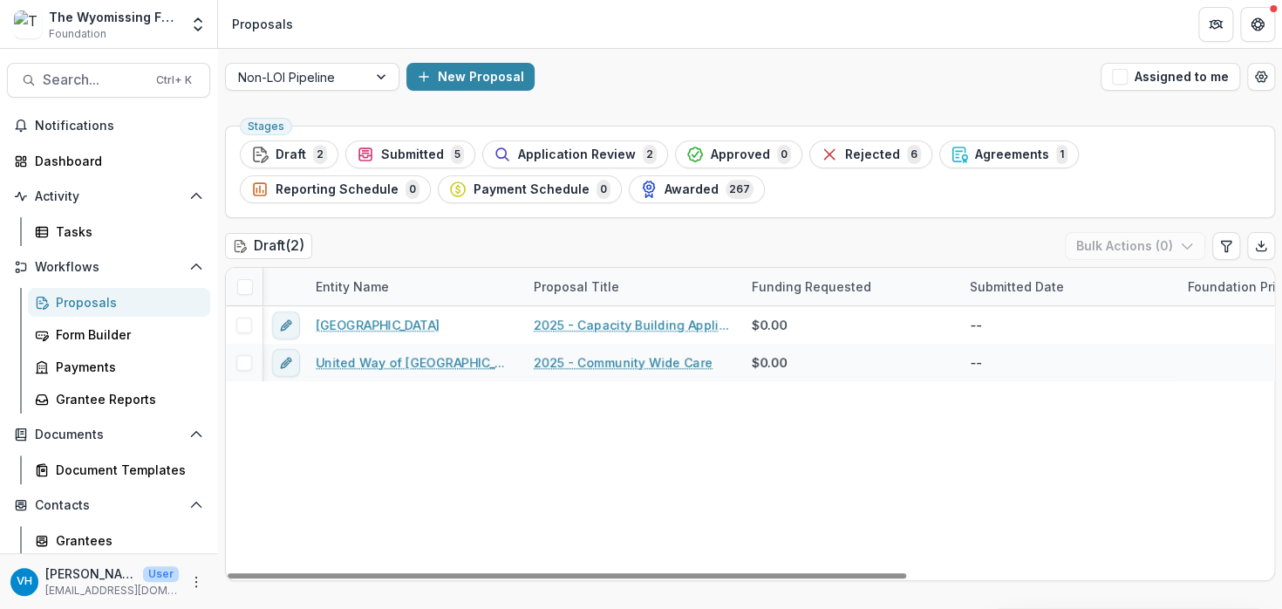
click at [119, 297] on div "Proposals" at bounding box center [126, 302] width 140 height 18
click at [108, 404] on div "Grantee Reports" at bounding box center [126, 399] width 140 height 18
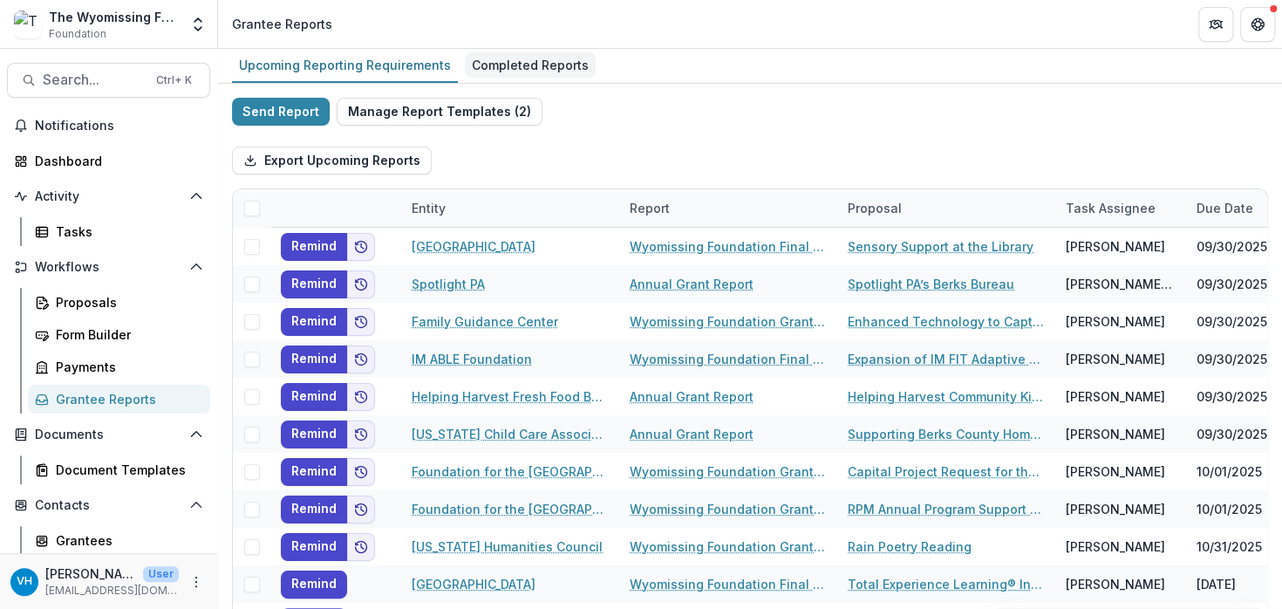
click at [503, 55] on div "Completed Reports" at bounding box center [530, 64] width 131 height 25
